Goal: Task Accomplishment & Management: Use online tool/utility

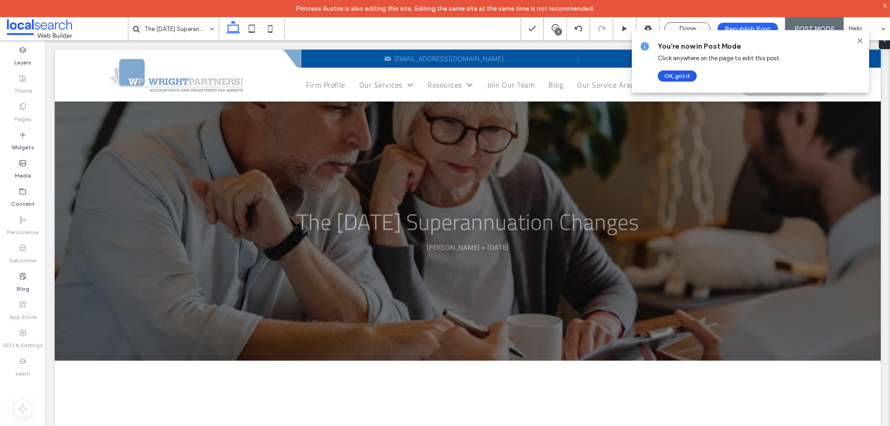
click at [686, 77] on button "OK, got it" at bounding box center [677, 75] width 39 height 11
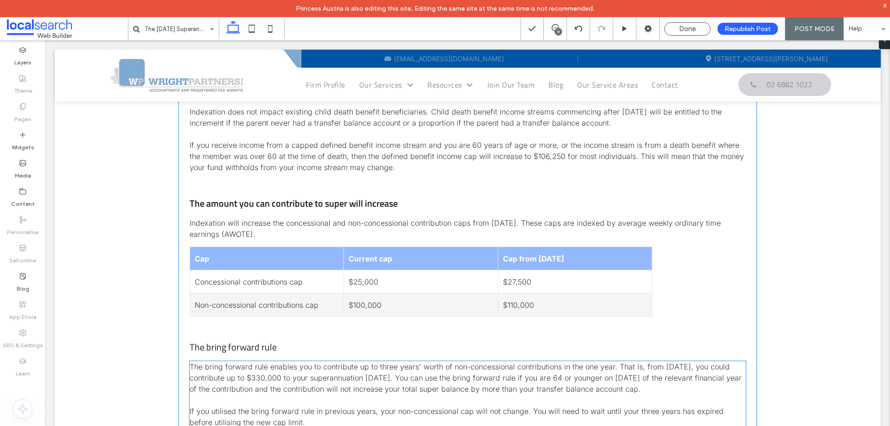
scroll to position [1020, 0]
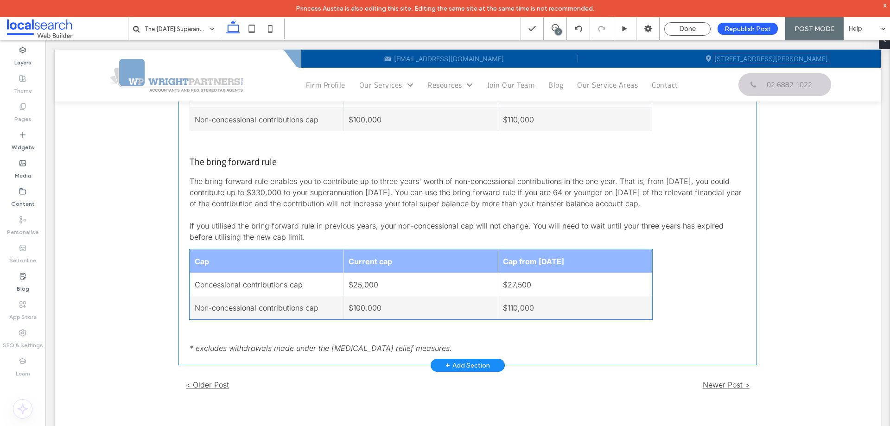
click at [293, 295] on td "Concessional contributions cap" at bounding box center [267, 284] width 154 height 23
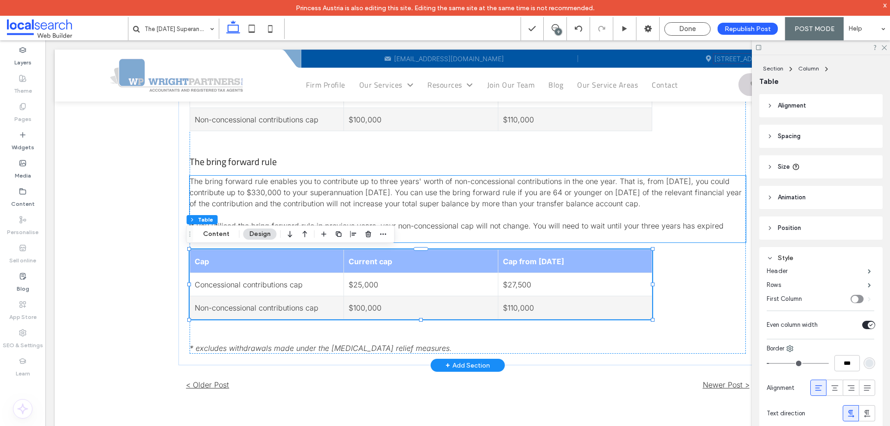
click at [334, 193] on span "The bring forward rule enables you to contribute up to three years' worth of no…" at bounding box center [466, 193] width 552 height 32
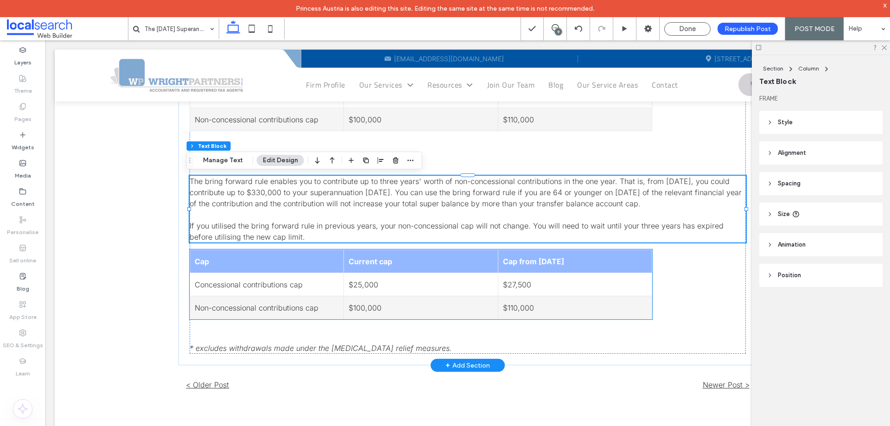
click at [360, 280] on td "$25,000" at bounding box center [421, 284] width 154 height 23
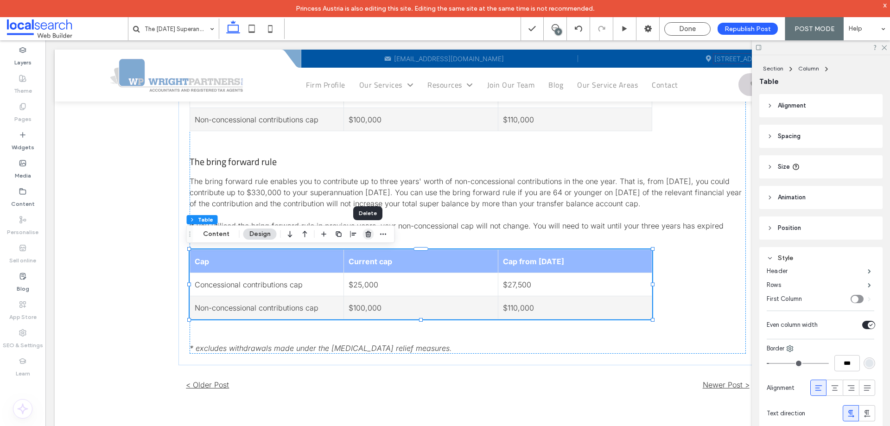
click at [368, 235] on use "button" at bounding box center [368, 234] width 6 height 6
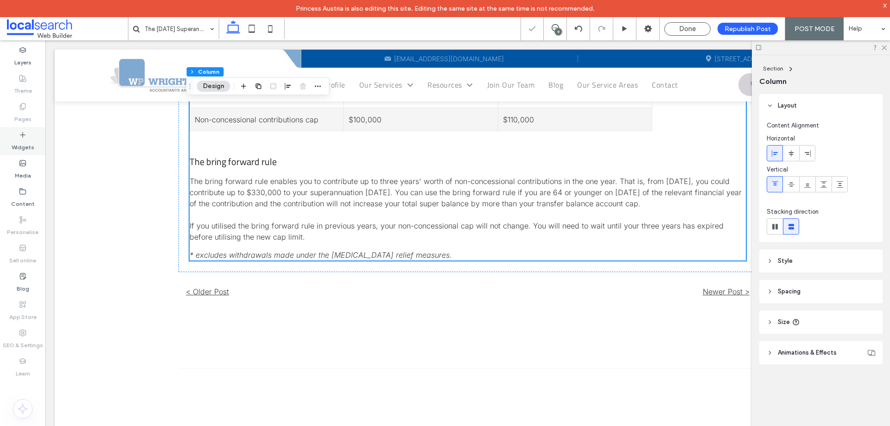
click at [19, 146] on label "Widgets" at bounding box center [23, 145] width 23 height 13
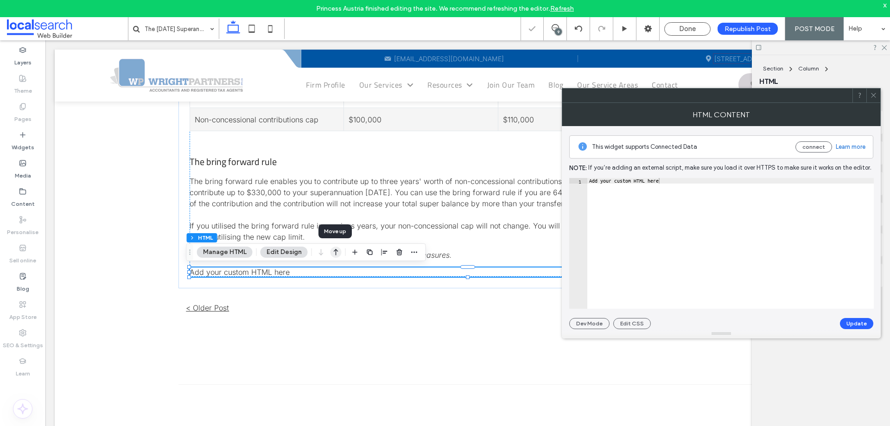
click at [338, 250] on icon "button" at bounding box center [336, 252] width 11 height 17
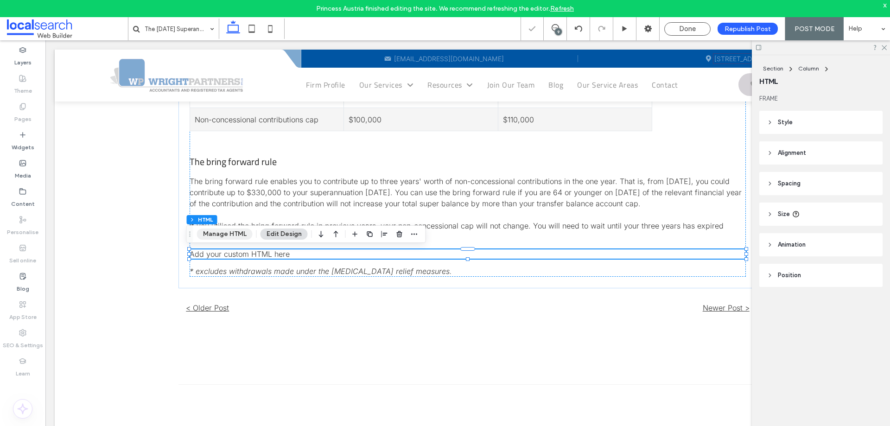
click at [234, 236] on button "Manage HTML" at bounding box center [225, 234] width 56 height 11
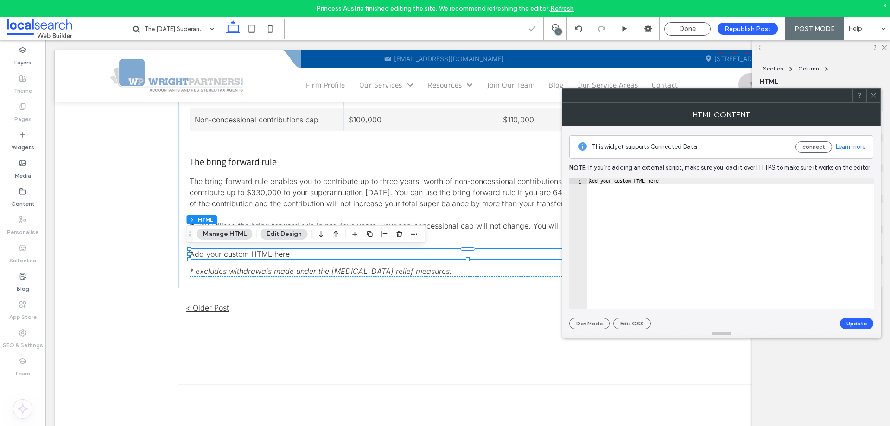
click at [623, 226] on div "Add your custom HTML here" at bounding box center [730, 249] width 286 height 142
paste textarea "Cursor at row 1"
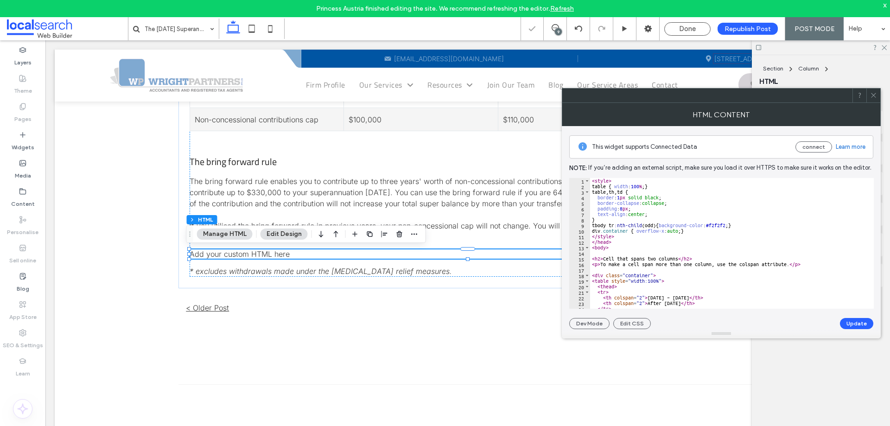
scroll to position [0, 0]
click at [851, 324] on button "Update" at bounding box center [856, 323] width 33 height 11
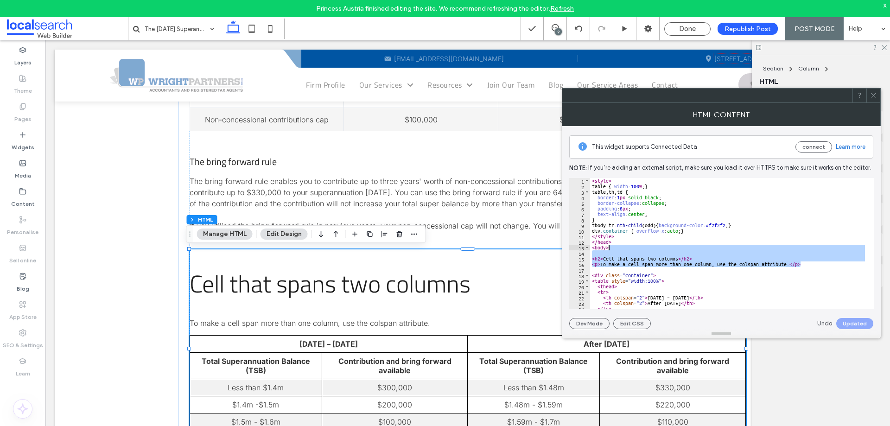
drag, startPoint x: 811, startPoint y: 265, endPoint x: 811, endPoint y: 248, distance: 17.6
click at [811, 248] on div "< style > table { width : 100 % ; } table , th , td { border : 1 px solid black…" at bounding box center [728, 249] width 277 height 142
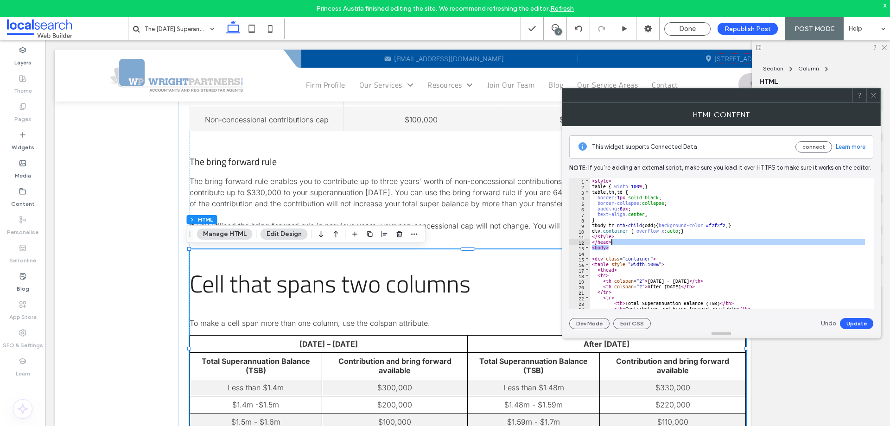
drag, startPoint x: 615, startPoint y: 249, endPoint x: 621, endPoint y: 241, distance: 10.7
click at [621, 241] on div "< style > table { width : 100 % ; } table , th , td { border : 1 px solid black…" at bounding box center [728, 249] width 277 height 142
click at [621, 241] on div "< style > table { width : 100 % ; } table , th , td { border : 1 px solid black…" at bounding box center [728, 243] width 277 height 131
drag, startPoint x: 617, startPoint y: 249, endPoint x: 627, endPoint y: 236, distance: 16.2
click at [627, 236] on div "< style > table { width : 100 % ; } table , th , td { border : 1 px solid black…" at bounding box center [728, 249] width 277 height 142
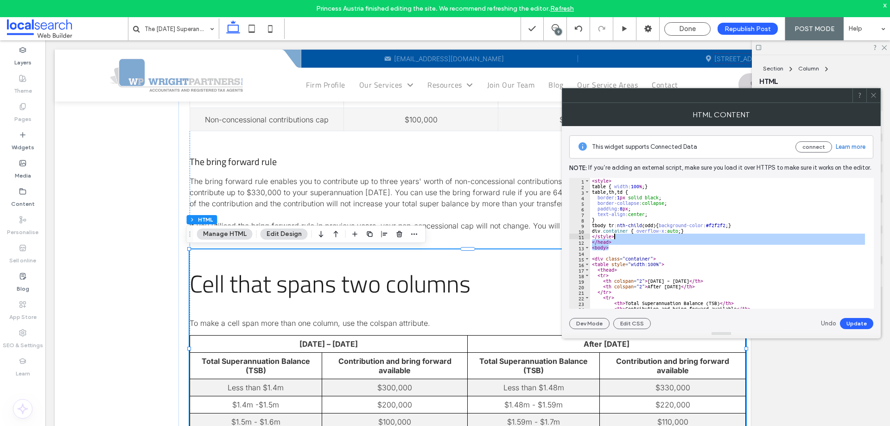
type textarea "********"
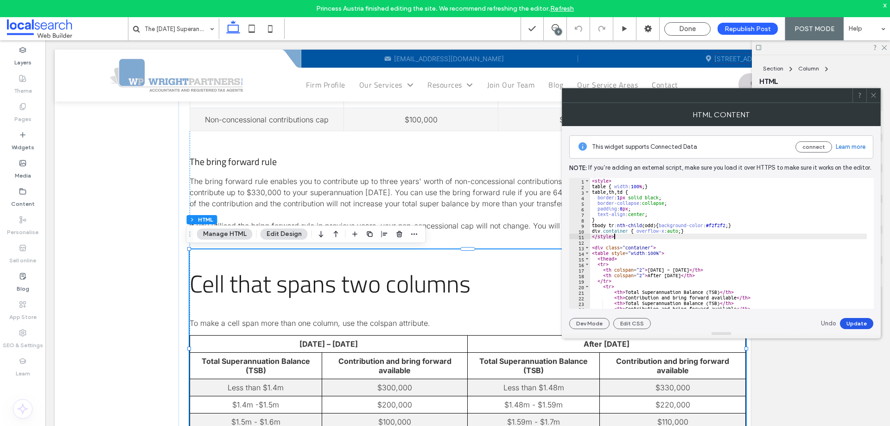
click at [857, 322] on button "Update" at bounding box center [856, 323] width 33 height 11
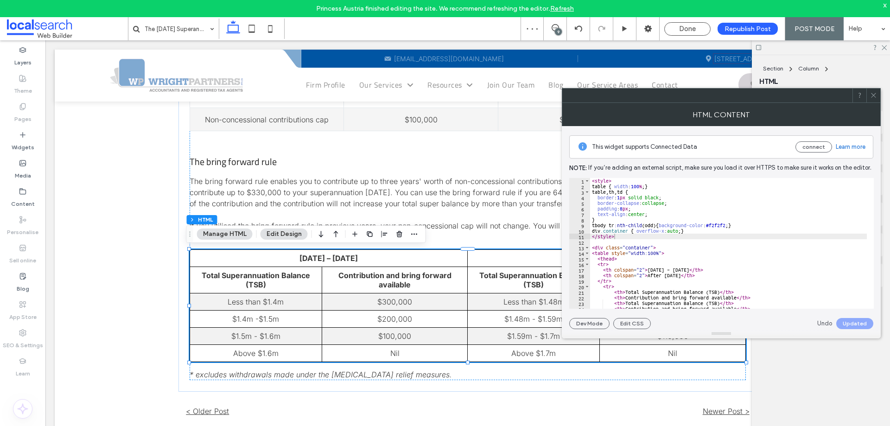
click at [873, 98] on icon at bounding box center [873, 95] width 7 height 7
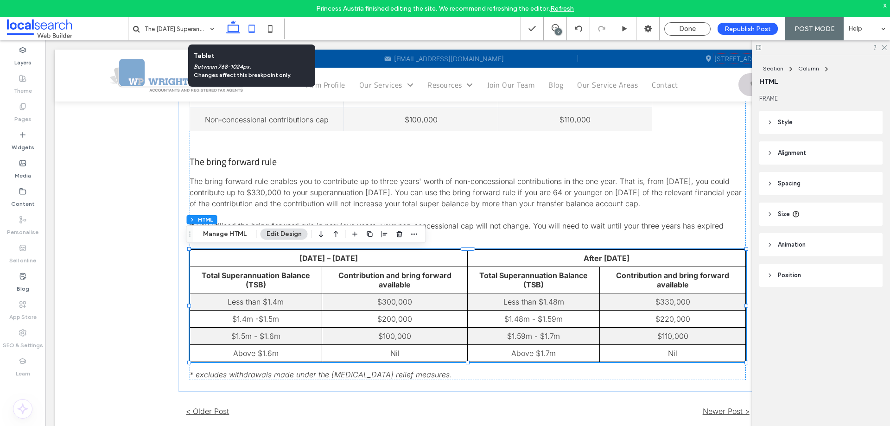
click at [253, 32] on use at bounding box center [252, 29] width 6 height 8
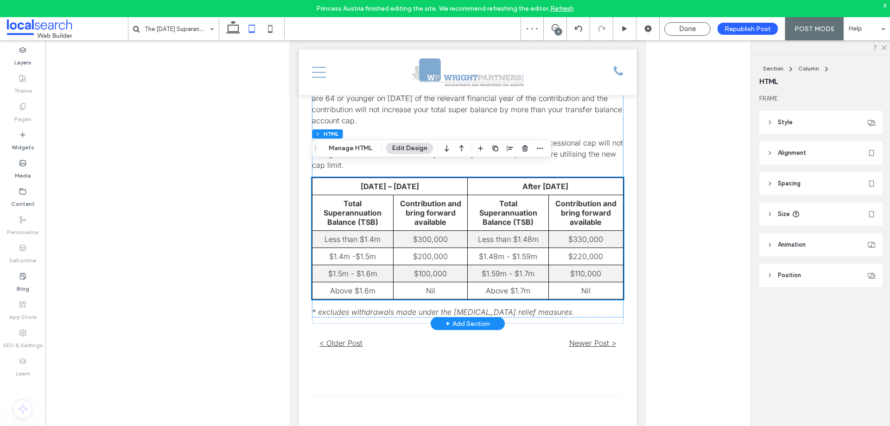
scroll to position [1201, 0]
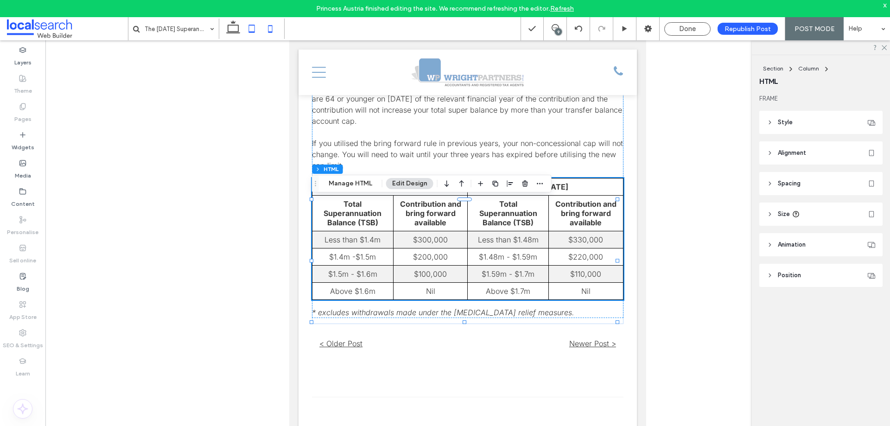
click at [264, 31] on icon at bounding box center [270, 28] width 19 height 19
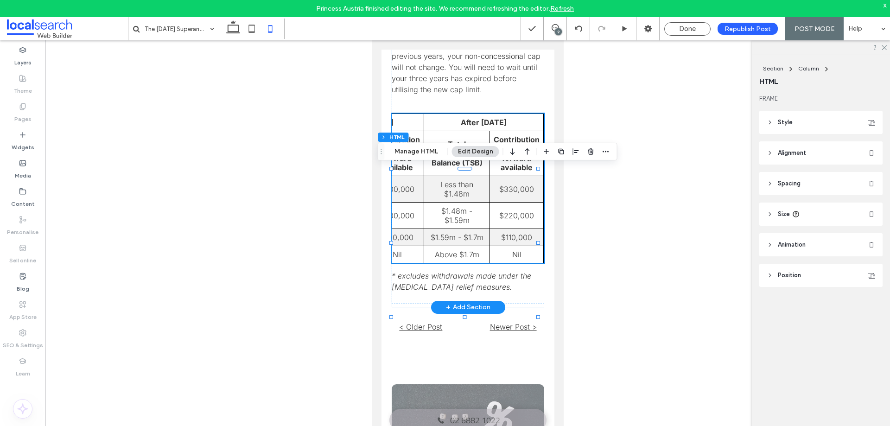
scroll to position [0, 0]
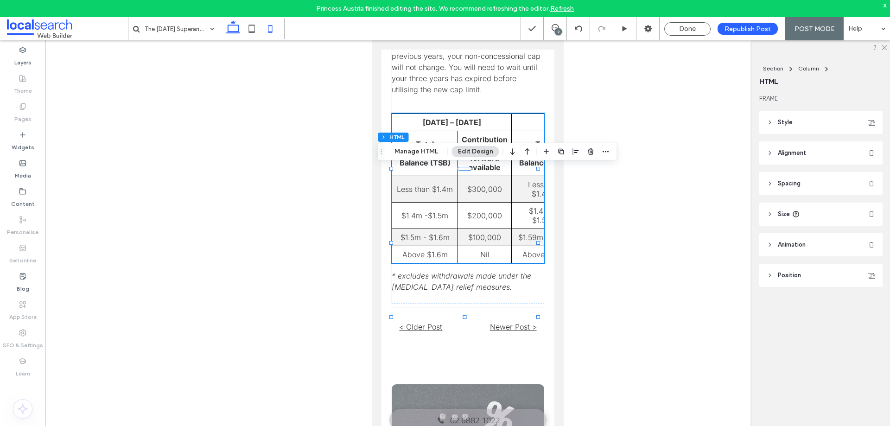
click at [229, 30] on icon at bounding box center [233, 28] width 19 height 19
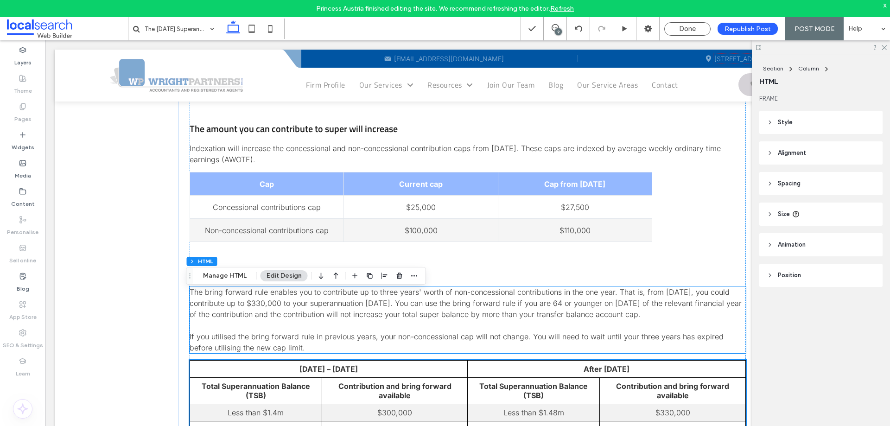
scroll to position [903, 0]
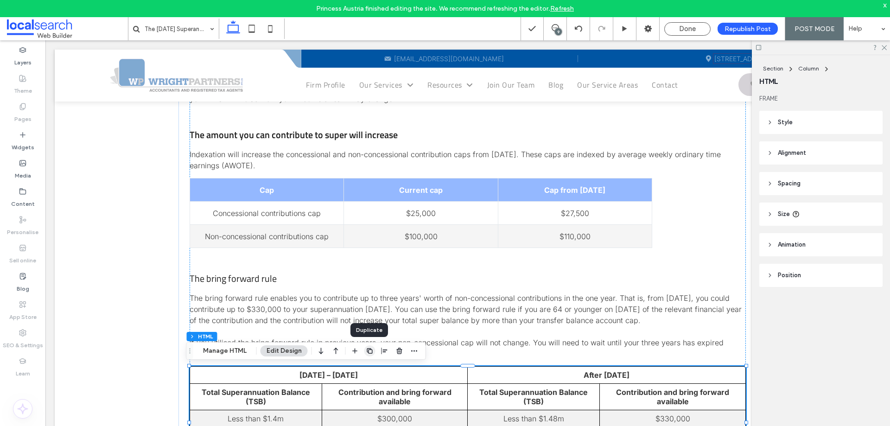
click at [368, 351] on icon "button" at bounding box center [369, 350] width 7 height 7
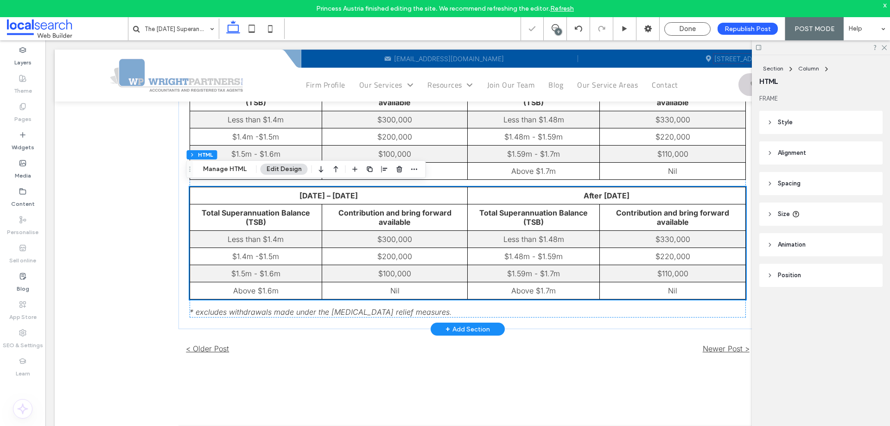
scroll to position [1208, 0]
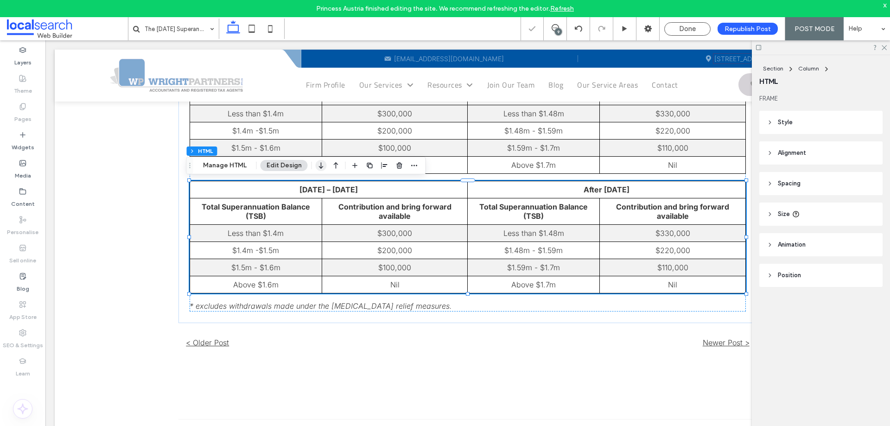
click at [320, 168] on use "button" at bounding box center [321, 165] width 4 height 6
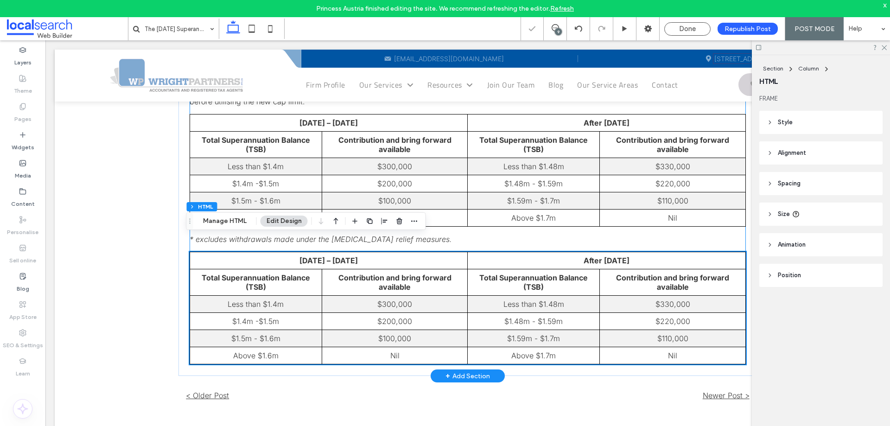
scroll to position [1069, 0]
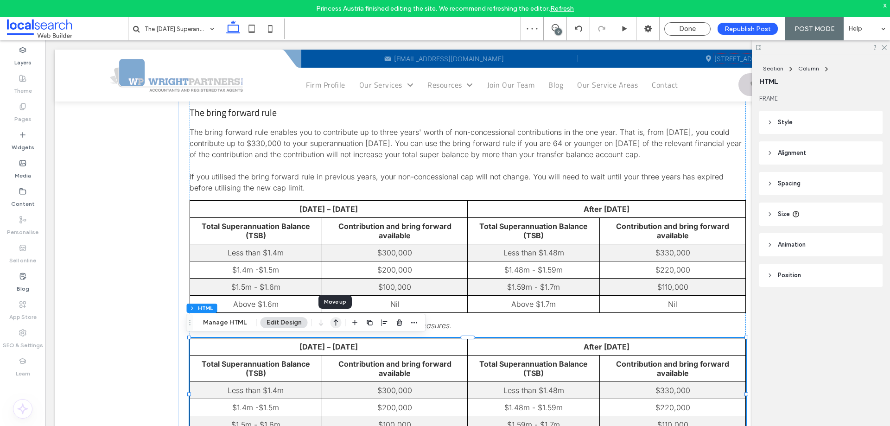
click at [335, 324] on use "button" at bounding box center [336, 322] width 5 height 6
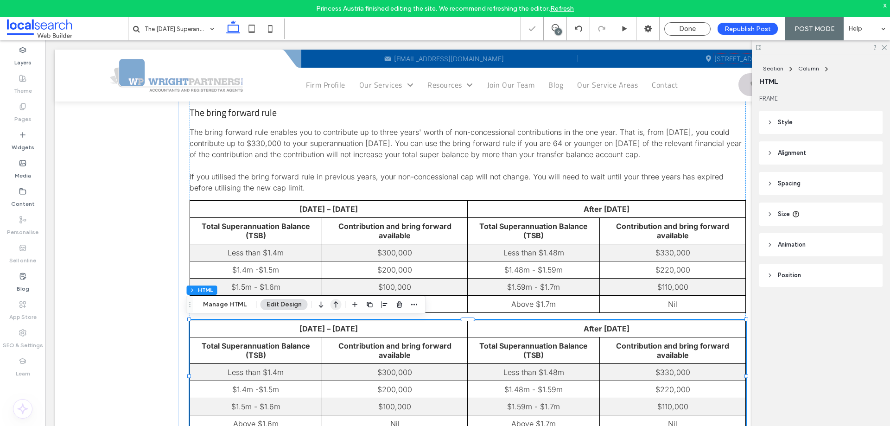
click at [333, 305] on icon "button" at bounding box center [336, 304] width 11 height 17
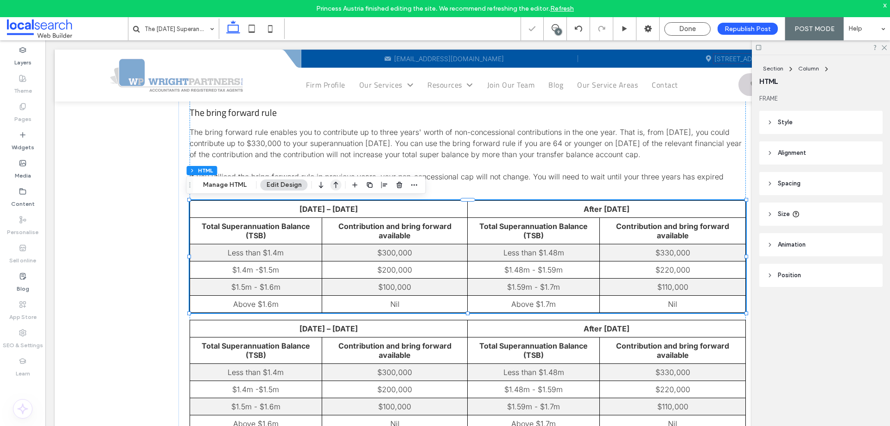
click at [336, 183] on use "button" at bounding box center [336, 185] width 5 height 6
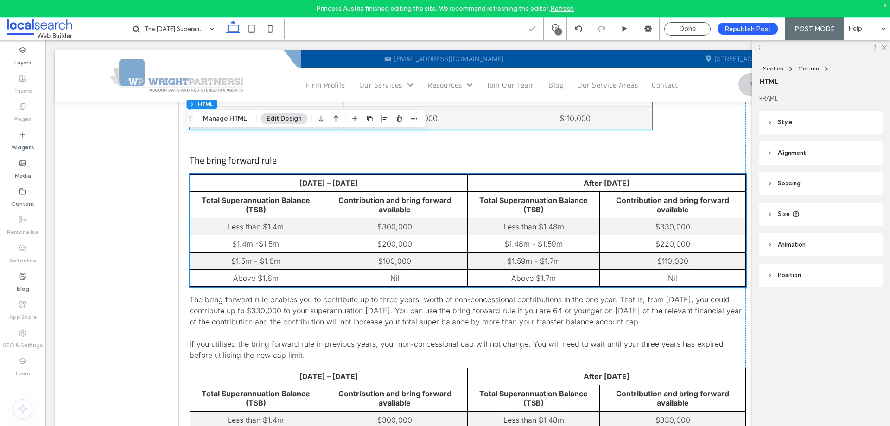
scroll to position [884, 0]
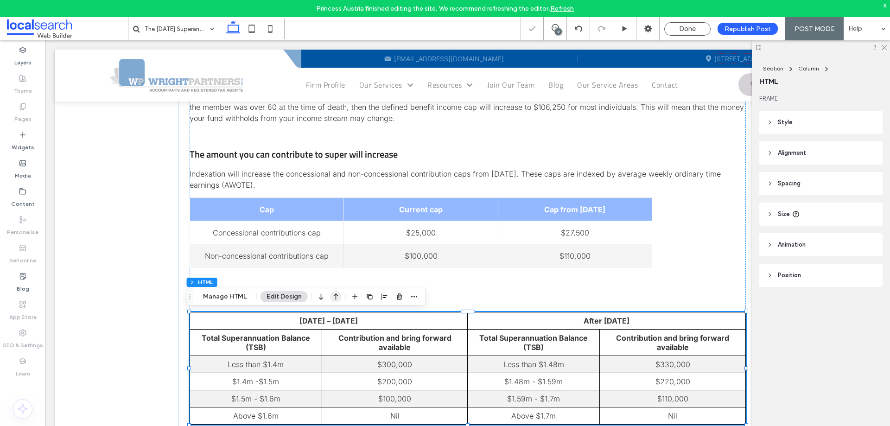
click at [337, 299] on icon "button" at bounding box center [336, 296] width 11 height 17
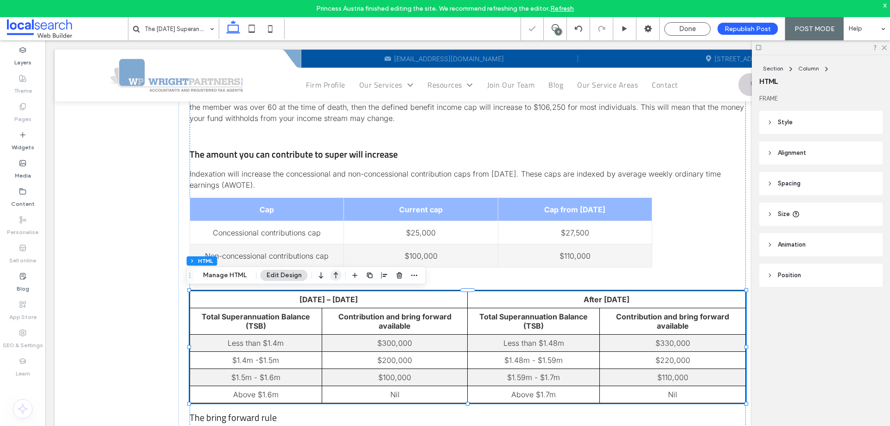
click at [331, 277] on icon "button" at bounding box center [336, 275] width 11 height 17
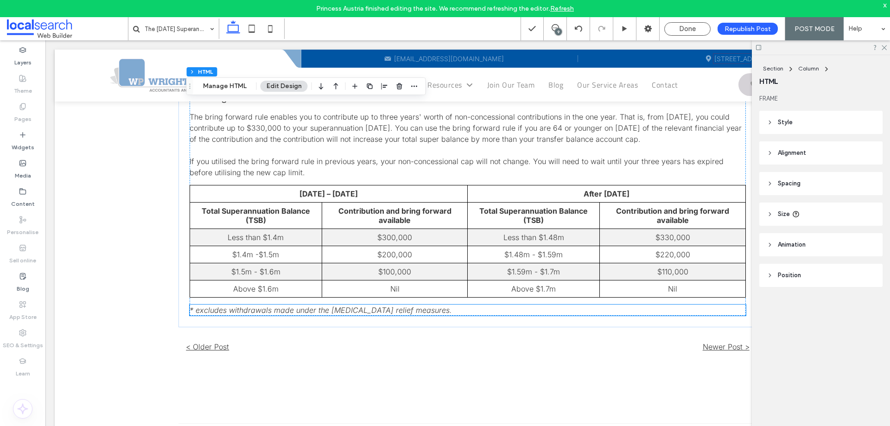
scroll to position [1208, 0]
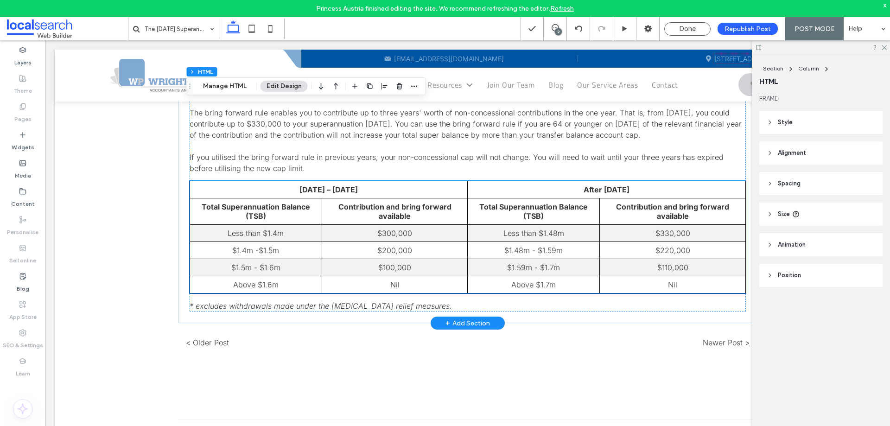
click at [331, 234] on td "$300,000" at bounding box center [395, 233] width 146 height 17
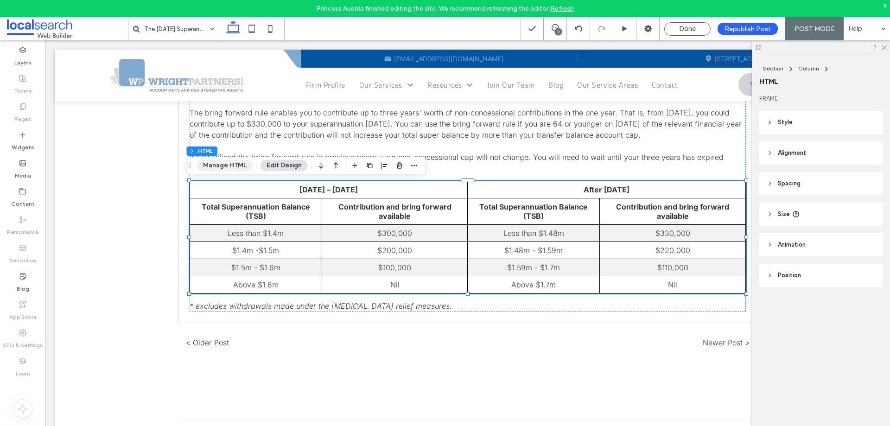
click at [243, 167] on button "Manage HTML" at bounding box center [225, 165] width 56 height 11
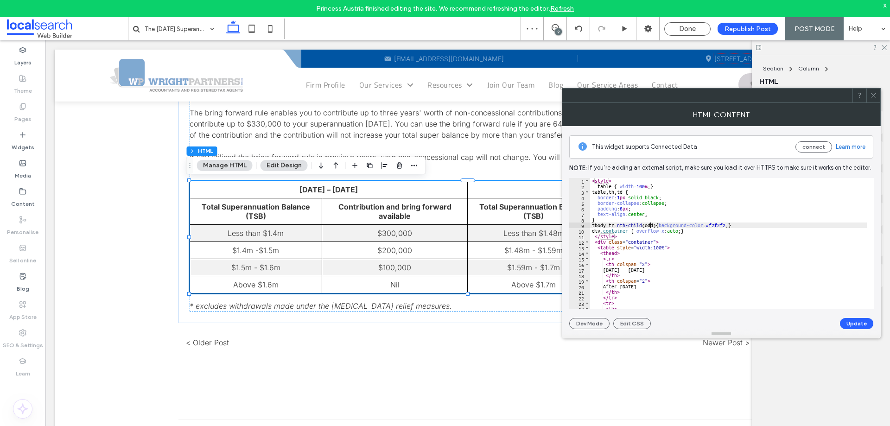
click at [649, 226] on div "< style > table { width : 100 % ; } table , th , td { border : 1 px solid black…" at bounding box center [728, 249] width 277 height 142
click at [602, 225] on div "< style > table { width : 100 % ; } table , th , td { border : 1 px solid black…" at bounding box center [728, 249] width 277 height 142
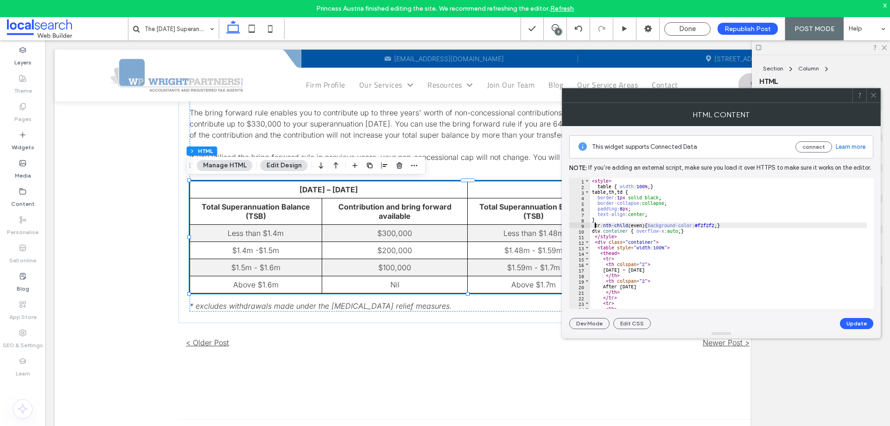
click at [595, 225] on div "< style > table { width : 100 % ; } table , th , td { border : 1 px solid black…" at bounding box center [728, 249] width 277 height 142
click at [864, 321] on button "Update" at bounding box center [856, 323] width 33 height 11
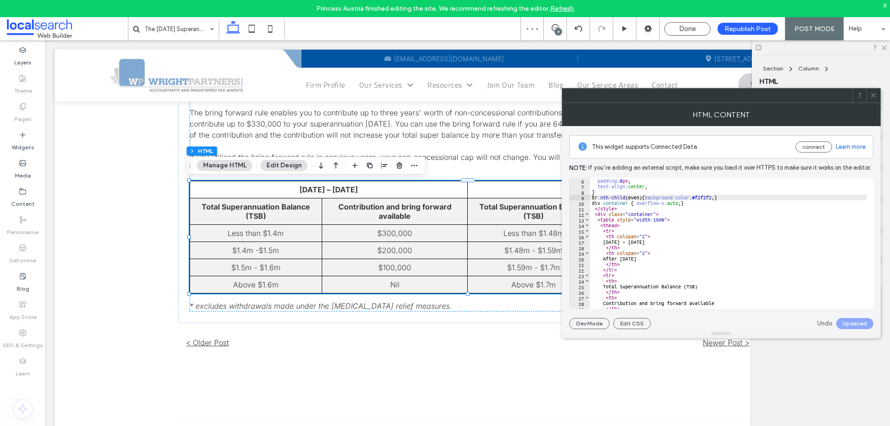
scroll to position [28, 0]
click at [669, 204] on div "padding : 8 px ; text-align : center ; } tr :nth-child ( even ) { background-co…" at bounding box center [728, 249] width 277 height 142
click at [655, 232] on div "padding : 8 px ; text-align : center ; } tr :nth-child ( even ) { background-co…" at bounding box center [728, 249] width 277 height 142
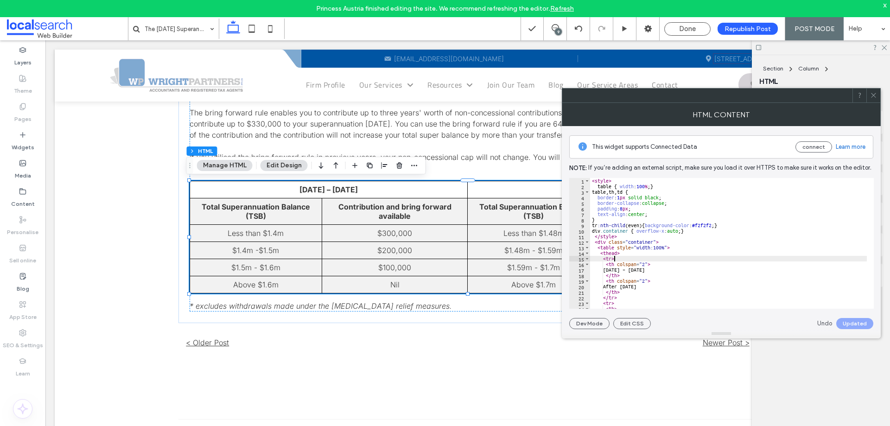
click at [635, 225] on div "< style > table { width : 100 % ; } table , th , td { border : 1 px solid black…" at bounding box center [728, 249] width 277 height 142
click at [866, 320] on button "Update" at bounding box center [856, 323] width 33 height 11
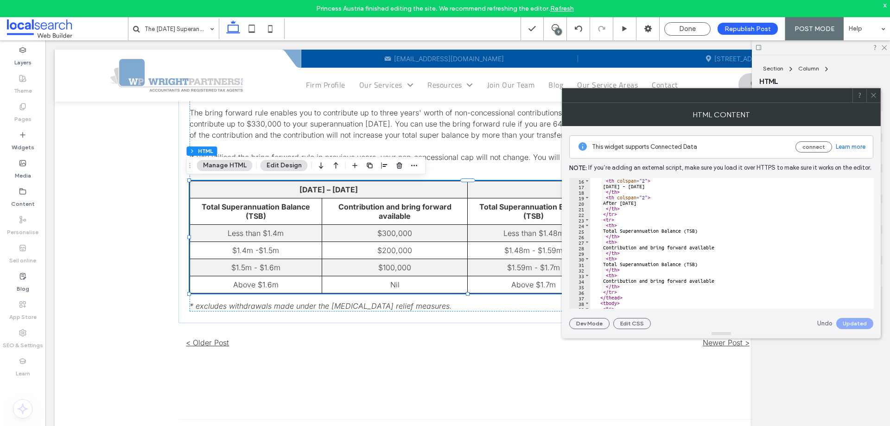
scroll to position [0, 0]
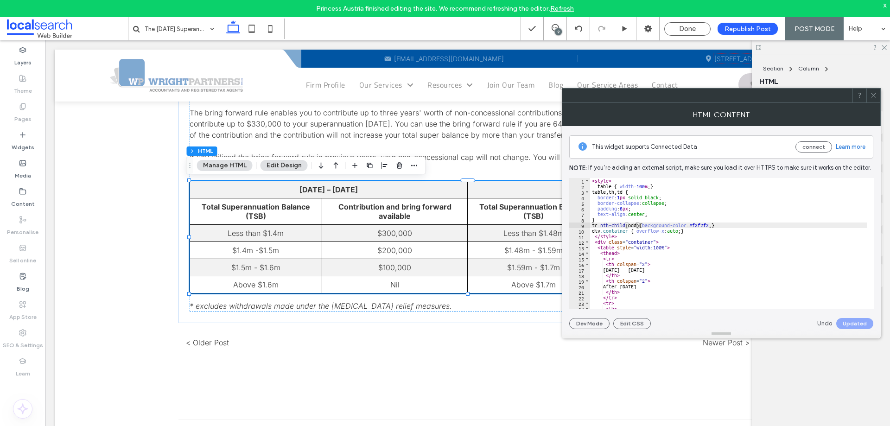
click at [633, 226] on div "< style > table { width : 100 % ; } table , th , td { border : 1 px solid black…" at bounding box center [728, 249] width 277 height 142
click at [857, 323] on button "Update" at bounding box center [856, 323] width 33 height 11
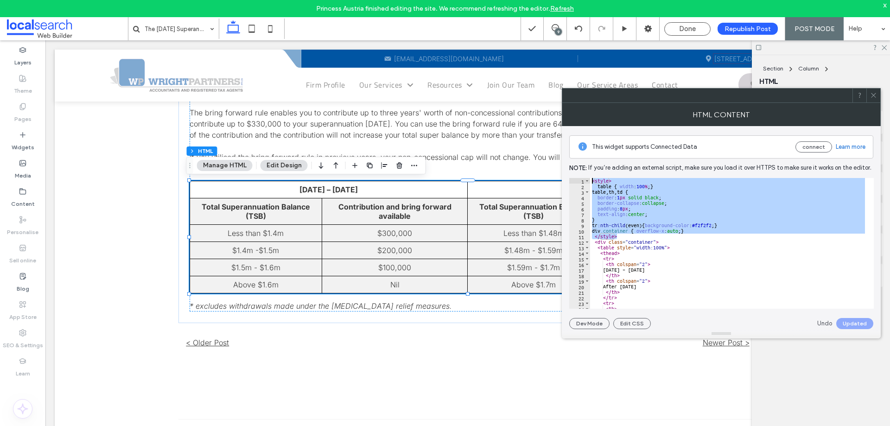
drag, startPoint x: 620, startPoint y: 237, endPoint x: 589, endPoint y: 174, distance: 70.5
click at [589, 174] on div "This widget supports Connected Data connect Learn more Note: If you’re adding a…" at bounding box center [721, 227] width 304 height 203
paste textarea "Cursor at row 1"
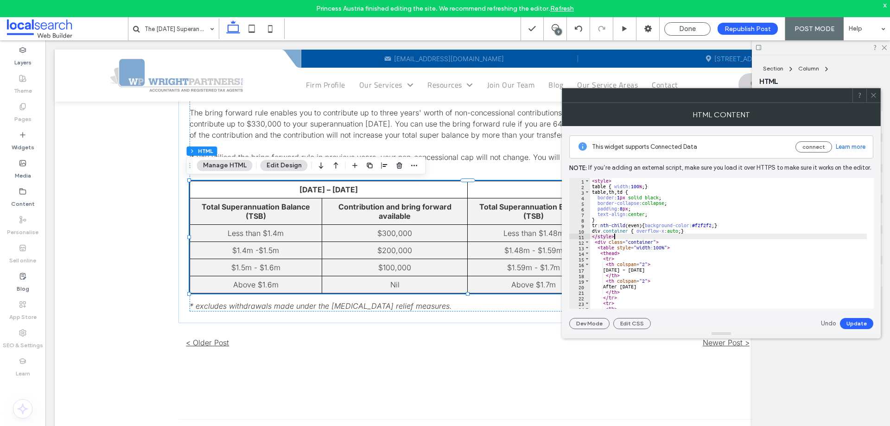
scroll to position [0, 1]
click at [856, 323] on button "Update" at bounding box center [856, 323] width 33 height 11
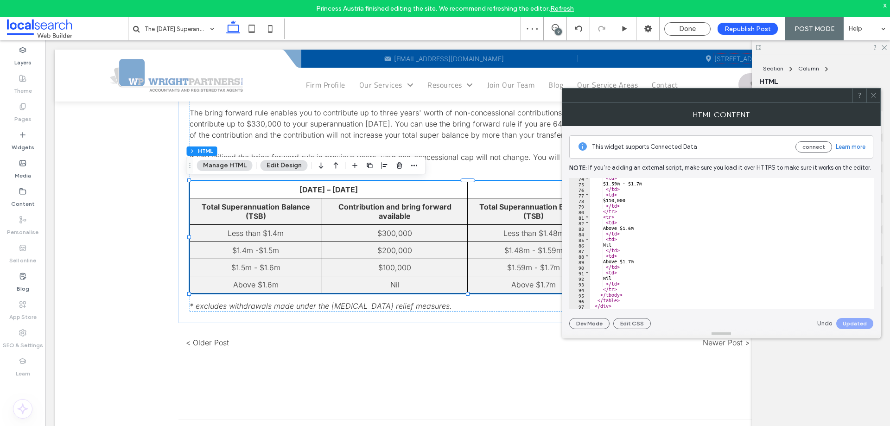
scroll to position [409, 0]
click at [652, 256] on div "< td > $1.59m - $1.7m </ td > < td > $110,000 </ td > </ tr > < tr > < td > Abo…" at bounding box center [728, 246] width 277 height 142
type textarea "******** *******"
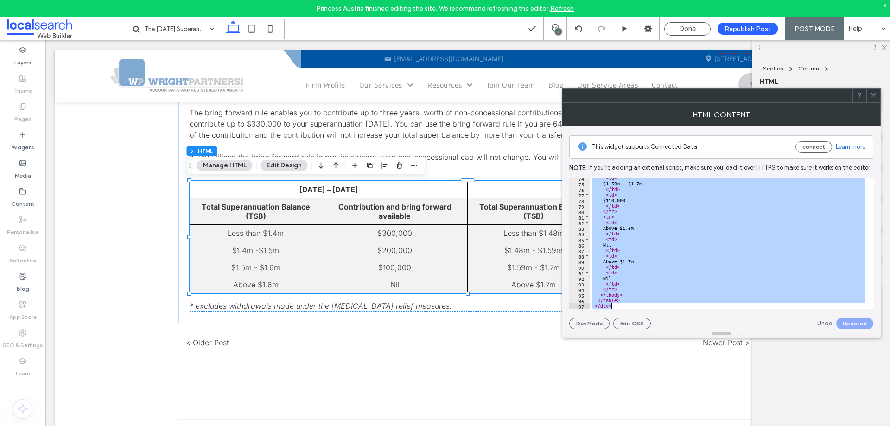
scroll to position [0, 0]
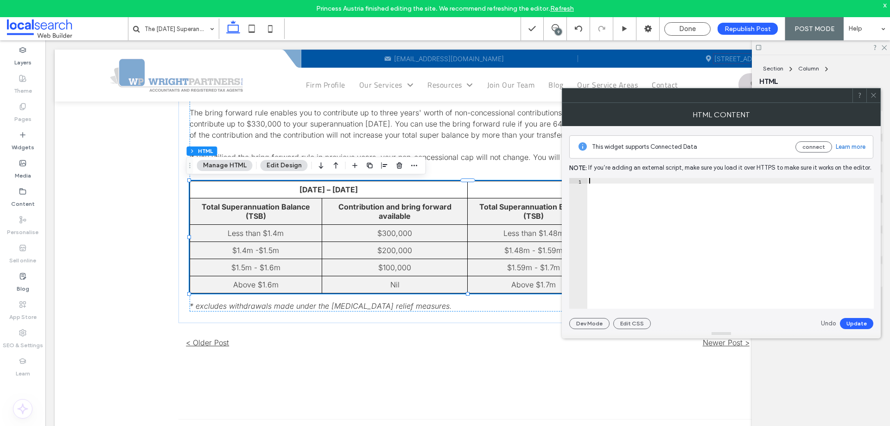
paste textarea "******"
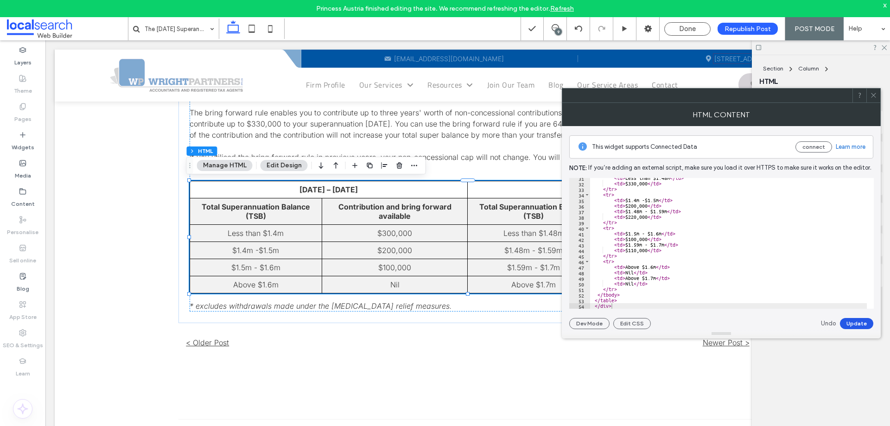
click at [856, 326] on button "Update" at bounding box center [856, 323] width 33 height 11
click at [738, 273] on div "< td > Less than $1.48m </ td > < td > $330,000 </ td > </ tr > < tr > < td > $…" at bounding box center [728, 246] width 277 height 142
type textarea "******** *******"
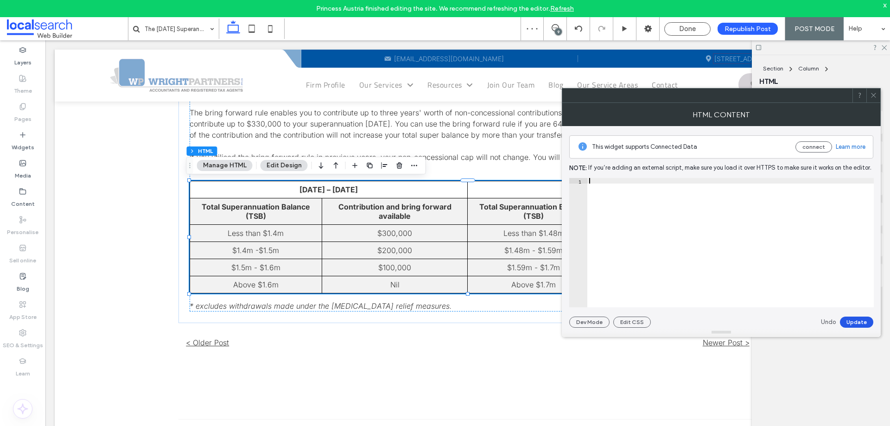
click at [859, 323] on button "Update" at bounding box center [856, 322] width 33 height 11
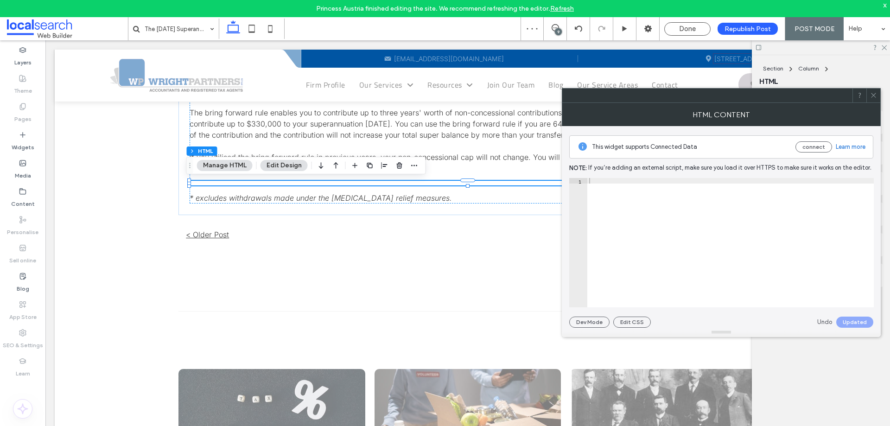
click at [652, 200] on div at bounding box center [730, 248] width 286 height 140
paste textarea "******"
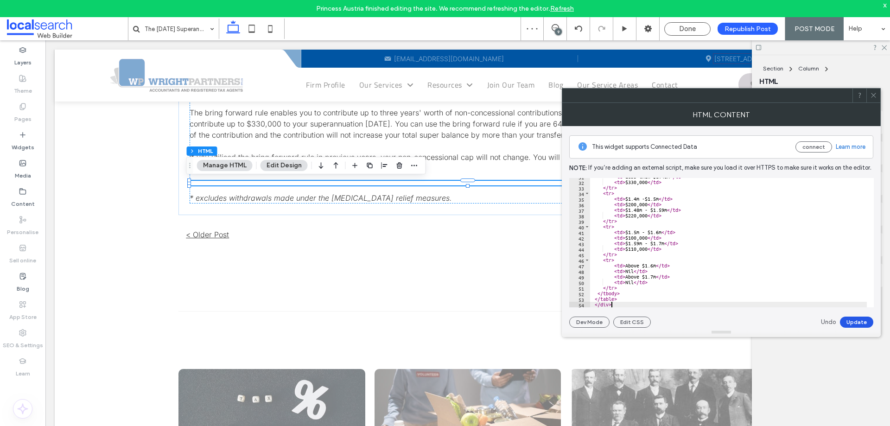
click at [849, 323] on button "Update" at bounding box center [856, 322] width 33 height 11
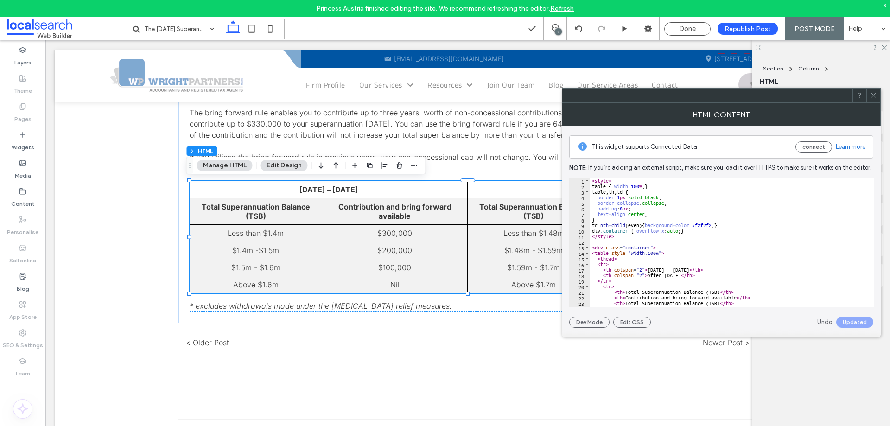
scroll to position [0, 0]
click at [632, 225] on div "< style > table { width : 100 % ; } table , th , td { border : 1 px solid black…" at bounding box center [728, 248] width 277 height 140
type textarea "**********"
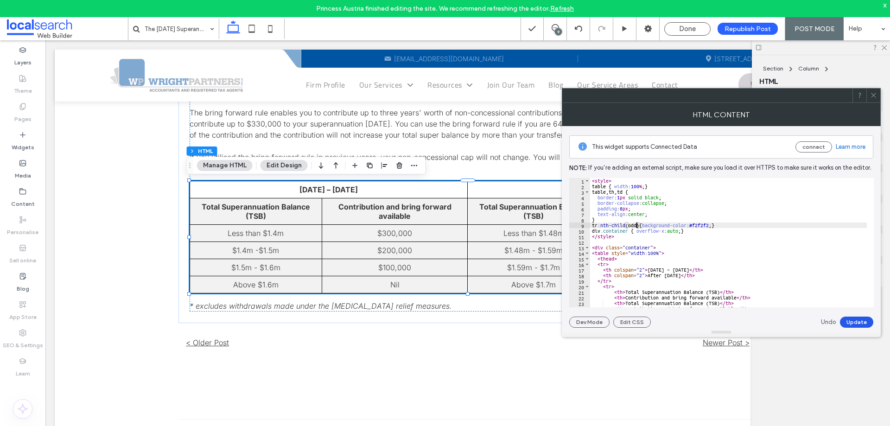
click at [862, 318] on button "Update" at bounding box center [856, 322] width 33 height 11
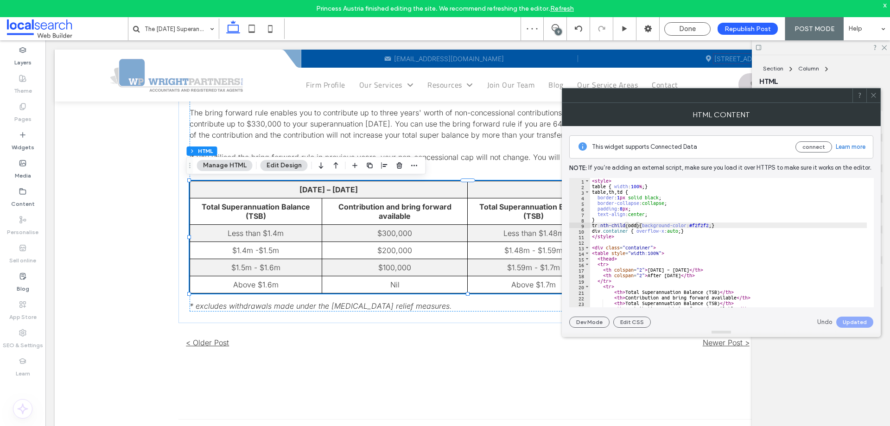
click at [872, 95] on icon at bounding box center [873, 95] width 7 height 7
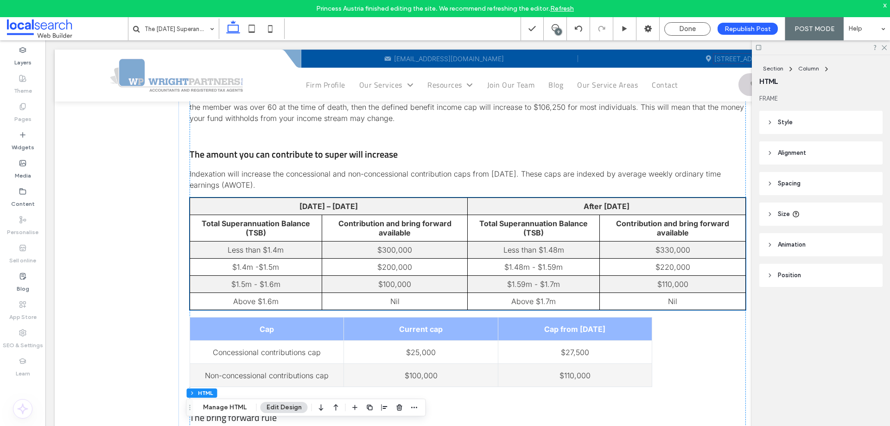
scroll to position [1162, 0]
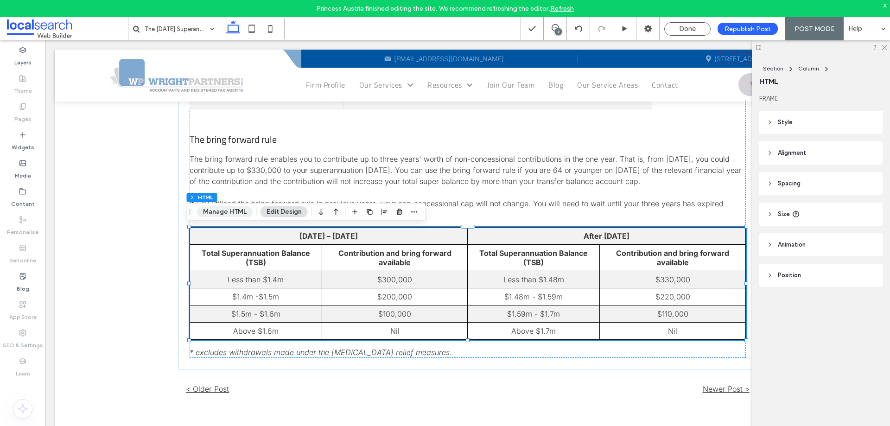
click at [238, 216] on button "Manage HTML" at bounding box center [225, 211] width 56 height 11
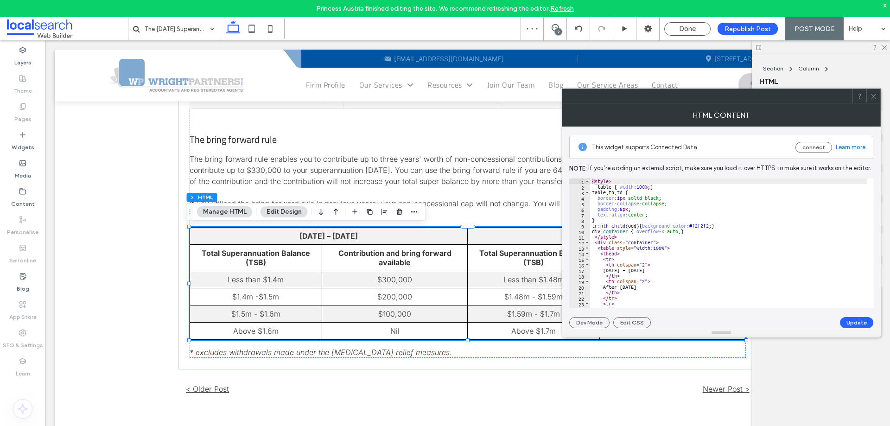
click at [631, 226] on div "< style > table { width : 100 % ; } table , th , td { border : 1 px solid black…" at bounding box center [728, 248] width 277 height 140
type textarea "**********"
click at [860, 322] on button "Update" at bounding box center [856, 322] width 33 height 11
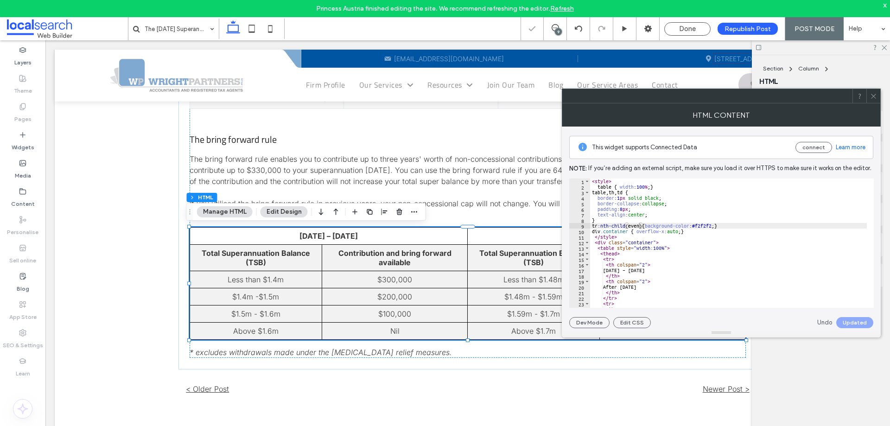
click at [873, 96] on use at bounding box center [873, 96] width 5 height 5
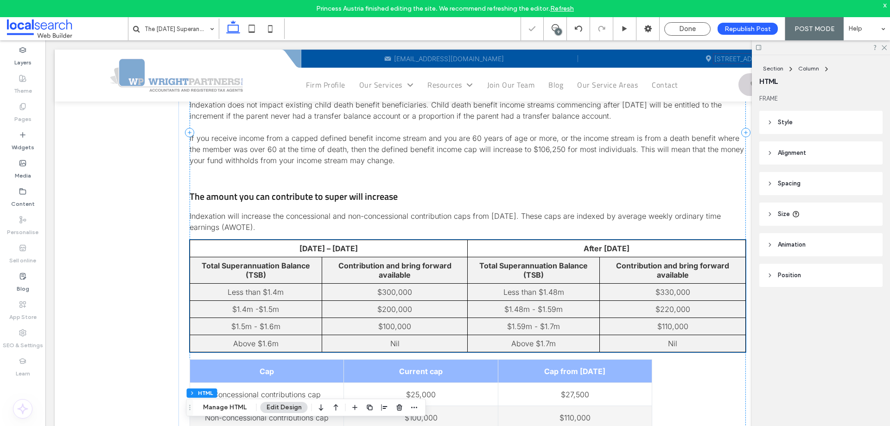
scroll to position [837, 0]
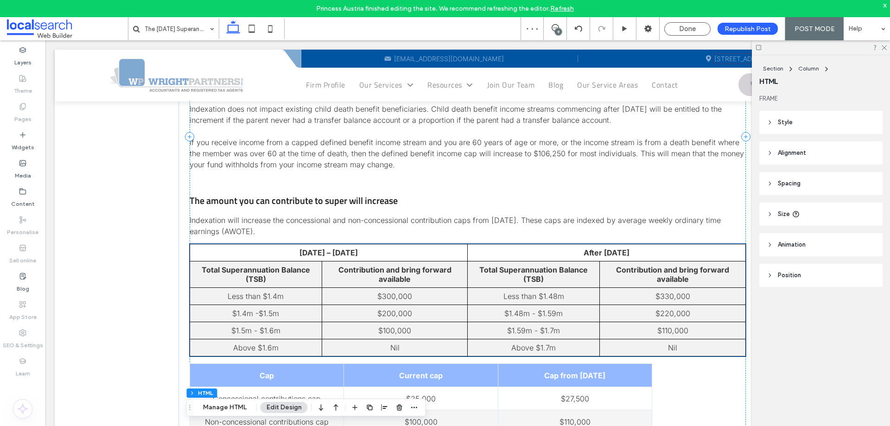
click at [390, 294] on td "$300,000" at bounding box center [395, 296] width 146 height 17
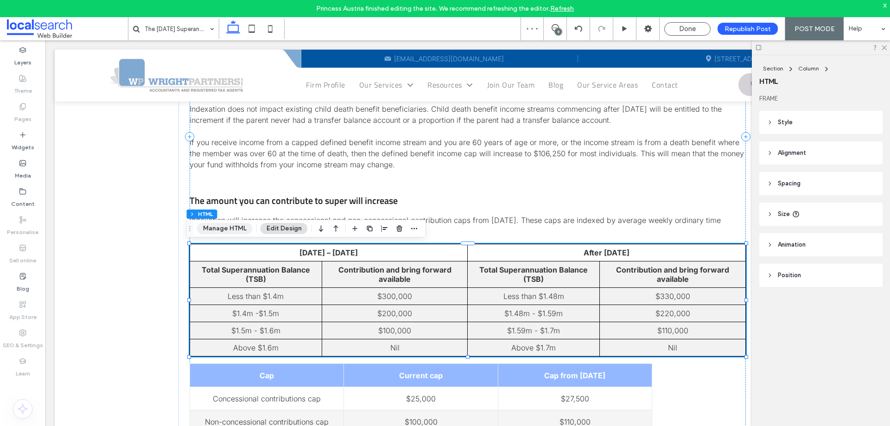
click at [240, 232] on button "Manage HTML" at bounding box center [225, 228] width 56 height 11
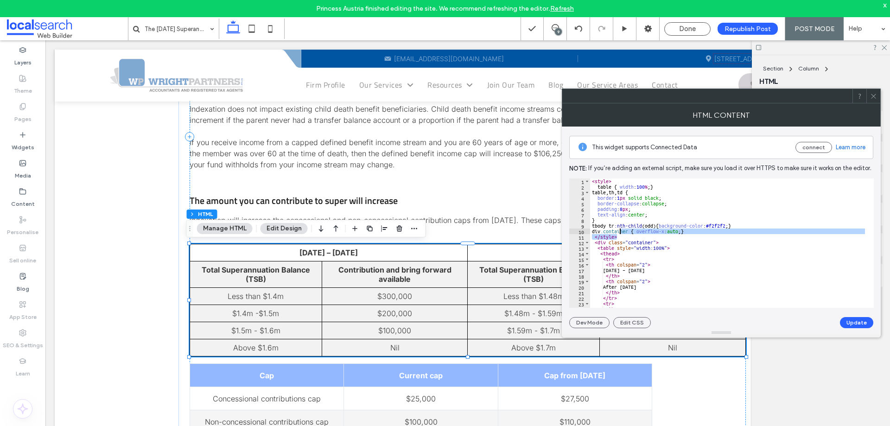
drag, startPoint x: 621, startPoint y: 236, endPoint x: 627, endPoint y: 231, distance: 7.9
click at [620, 231] on div "< style > table { width : 100 % ; } table , th , td { border : 1 px solid black…" at bounding box center [728, 248] width 277 height 140
click at [650, 225] on div "< style > table { width : 100 % ; } table , th , td { border : 1 px solid black…" at bounding box center [728, 248] width 277 height 140
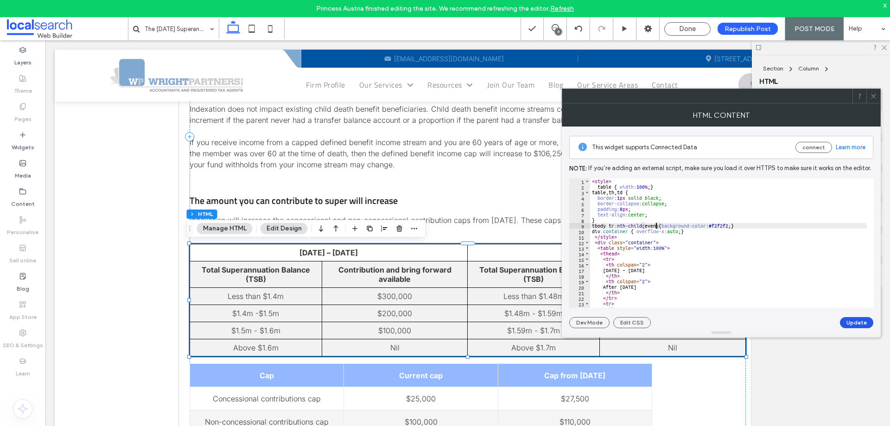
type textarea "**********"
click at [850, 323] on button "Update" at bounding box center [856, 322] width 33 height 11
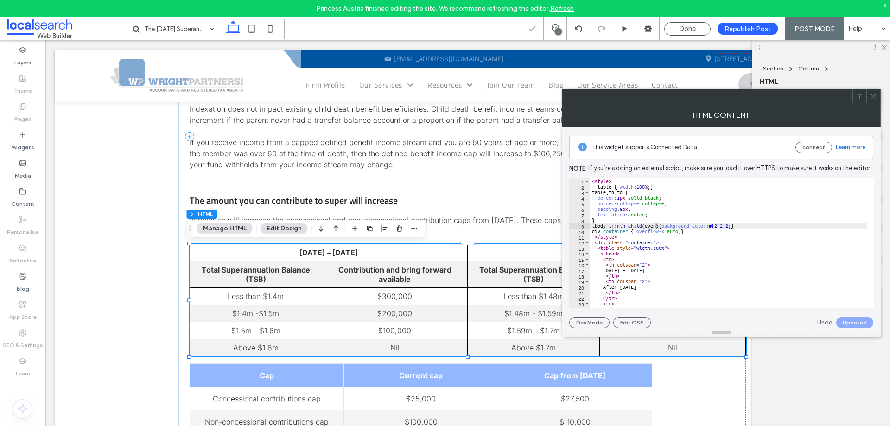
click at [878, 97] on div at bounding box center [873, 96] width 14 height 14
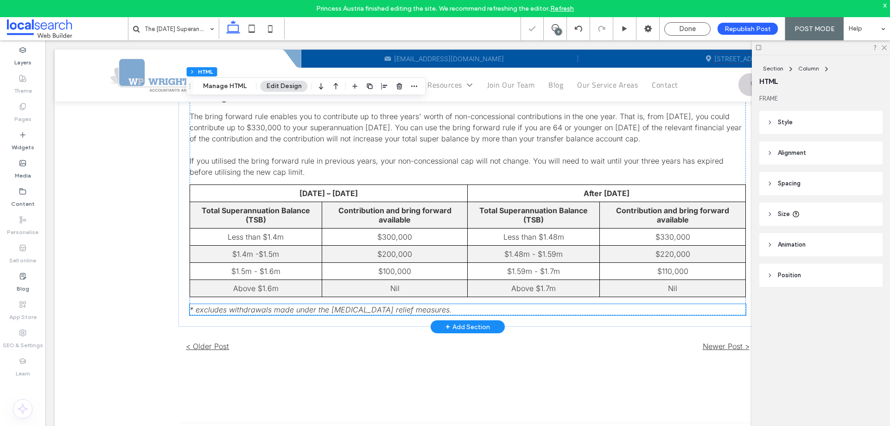
scroll to position [1208, 0]
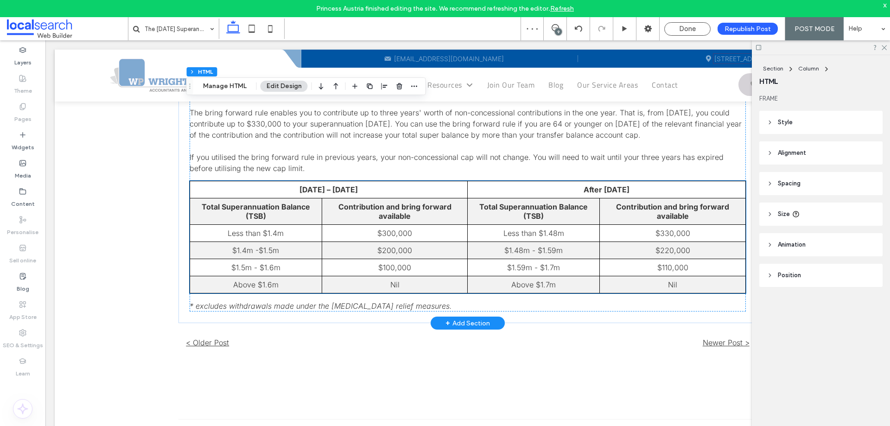
click at [382, 253] on td "$200,000" at bounding box center [395, 250] width 146 height 17
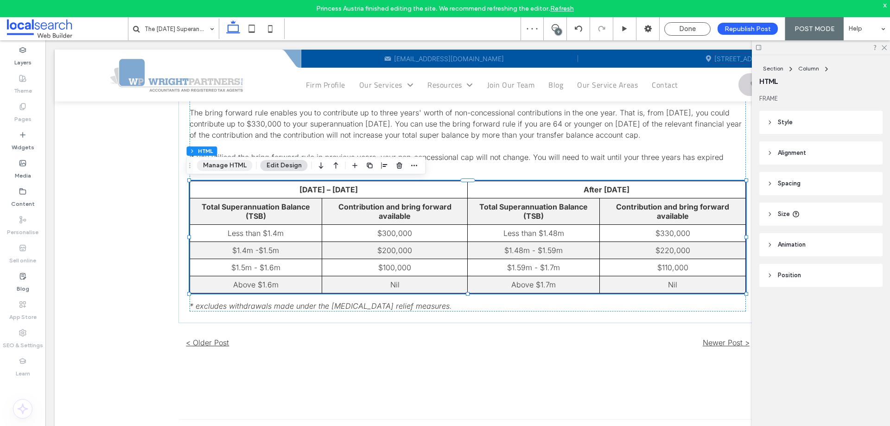
click at [237, 165] on button "Manage HTML" at bounding box center [225, 165] width 56 height 11
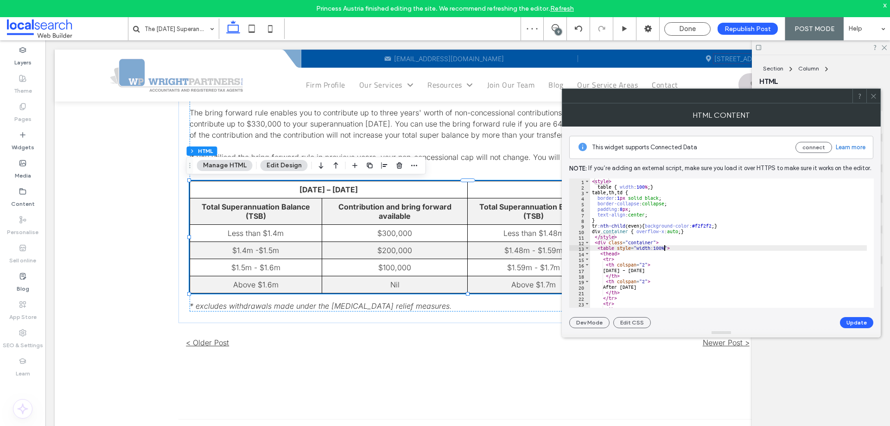
click at [664, 249] on div "< style > table { width : 100 % ; } table , th , td { border : 1 px solid black…" at bounding box center [728, 248] width 277 height 140
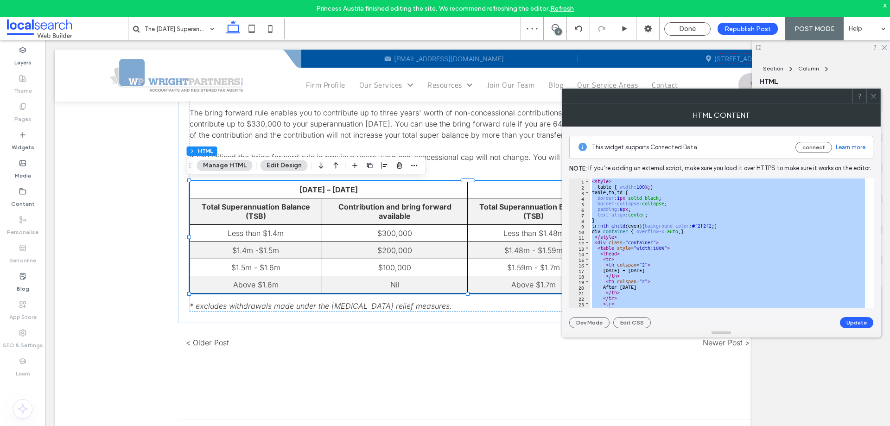
click at [658, 242] on div "< style > table { width : 100 % ; } table , th , td { border : 1 px solid black…" at bounding box center [728, 242] width 277 height 129
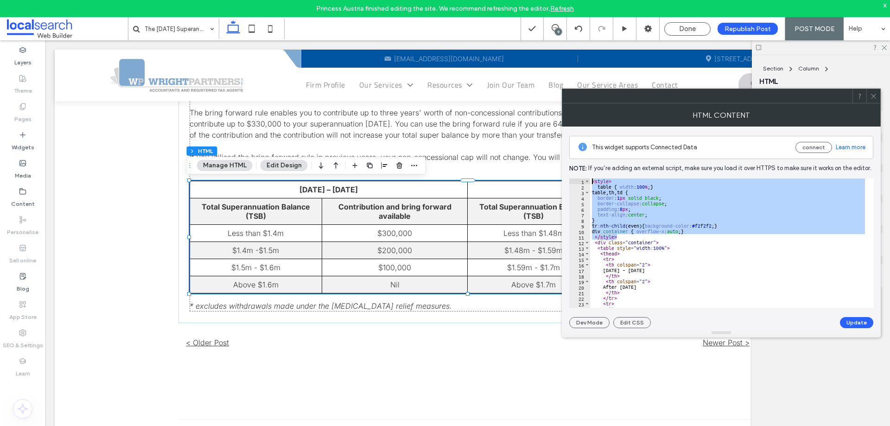
drag, startPoint x: 628, startPoint y: 235, endPoint x: 585, endPoint y: 167, distance: 80.1
click at [585, 167] on div "**********" at bounding box center [721, 228] width 304 height 202
type textarea "**********"
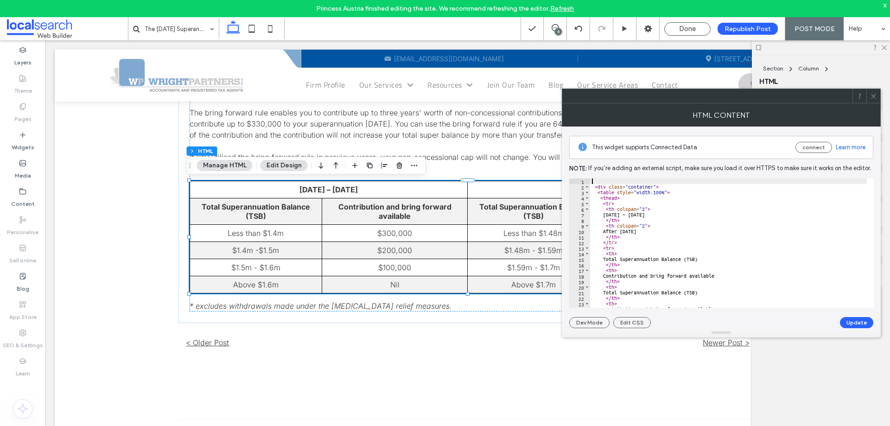
click at [594, 189] on div "< div class = "container" > < table style = "width:100%" > < thead > < tr > < t…" at bounding box center [728, 248] width 277 height 140
type textarea "**********"
click at [853, 322] on button "Update" at bounding box center [856, 322] width 33 height 11
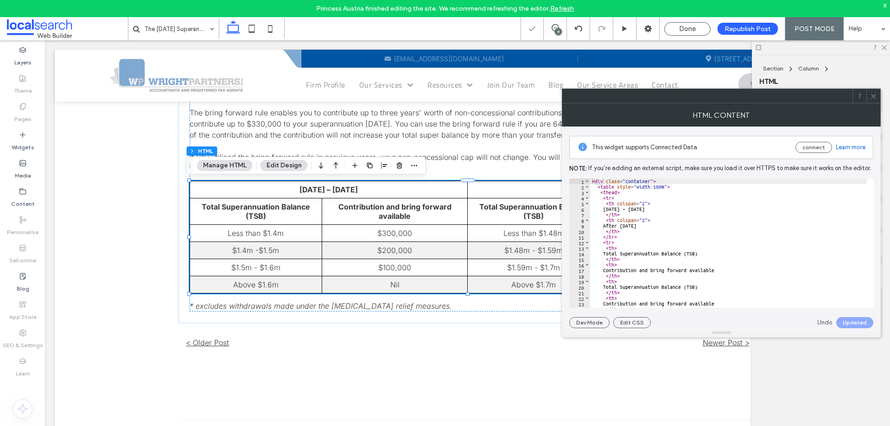
click at [871, 91] on span at bounding box center [873, 96] width 7 height 14
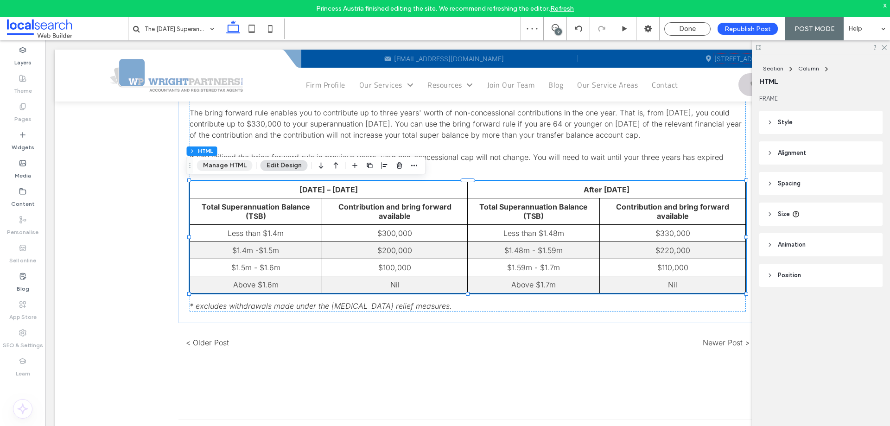
click at [227, 165] on button "Manage HTML" at bounding box center [225, 165] width 56 height 11
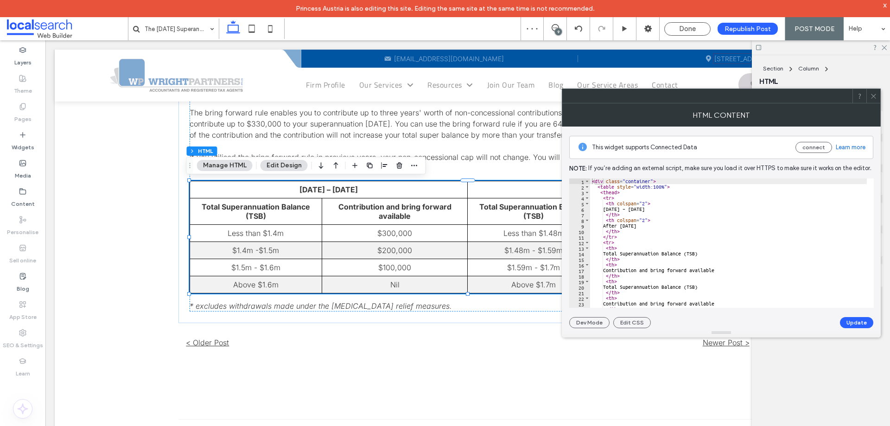
click at [879, 100] on div at bounding box center [873, 96] width 14 height 14
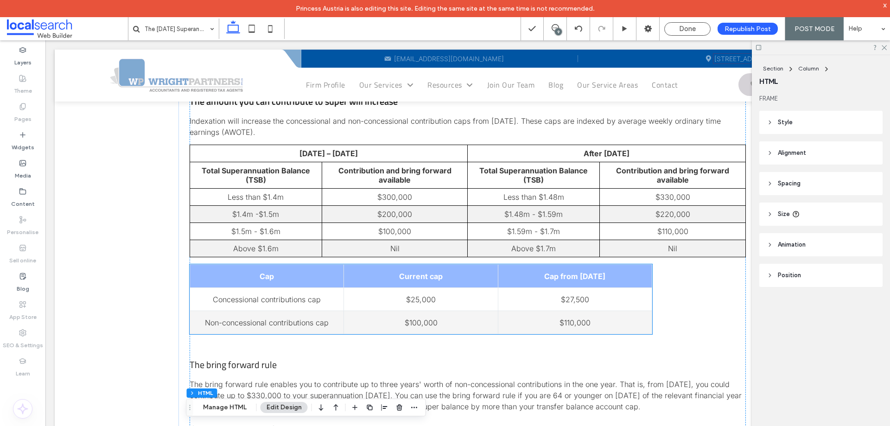
scroll to position [884, 0]
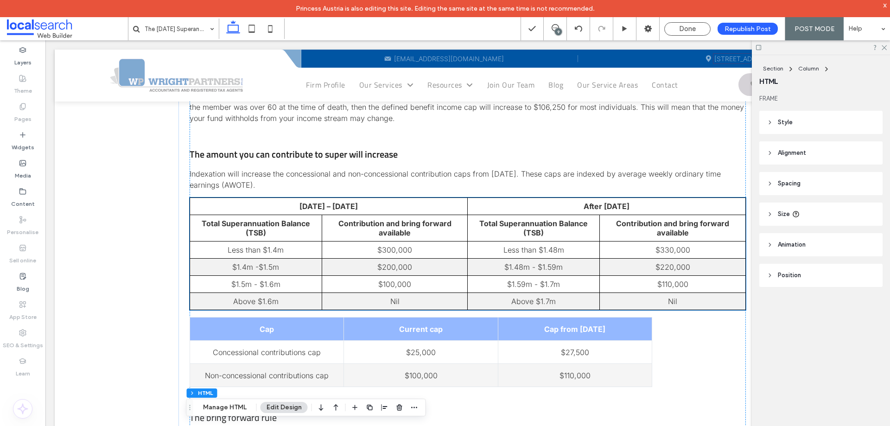
click at [374, 255] on td "$300,000" at bounding box center [395, 250] width 146 height 17
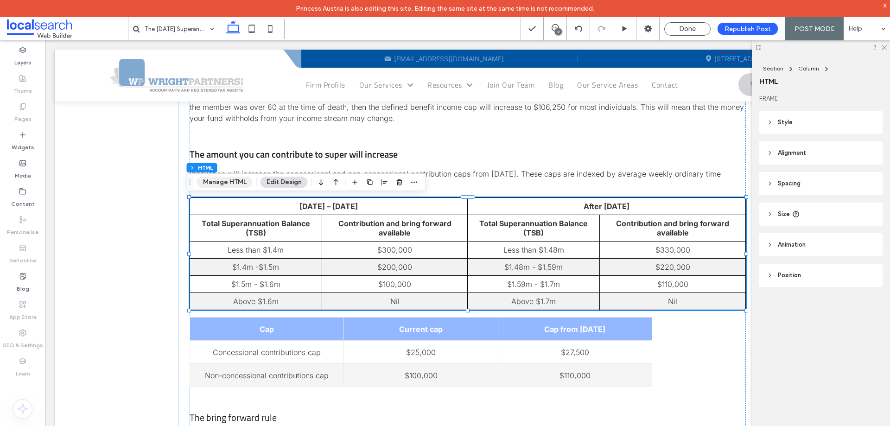
click at [230, 184] on button "Manage HTML" at bounding box center [225, 182] width 56 height 11
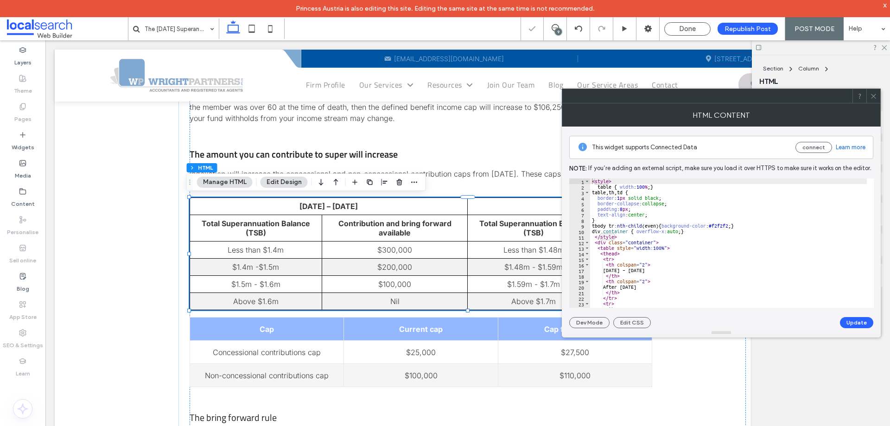
click at [610, 226] on div "< style > table { width : 100 % ; } table , th , td { border : 1 px solid black…" at bounding box center [728, 248] width 277 height 140
type textarea "**********"
click at [856, 322] on button "Update" at bounding box center [856, 322] width 33 height 11
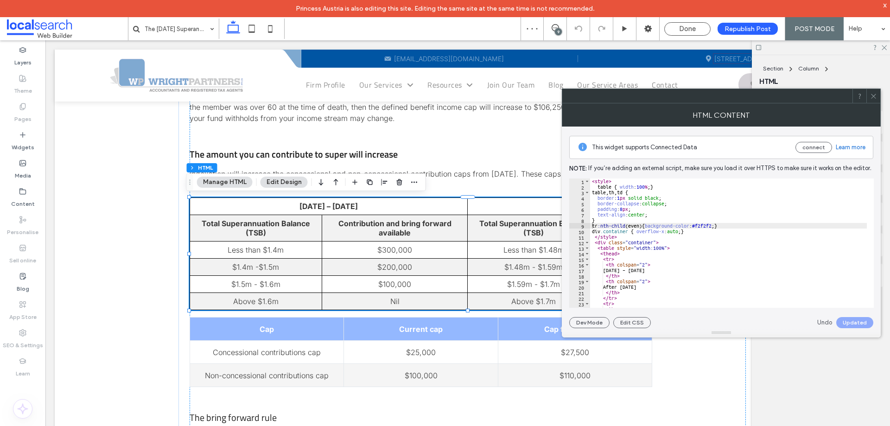
click at [874, 99] on icon at bounding box center [873, 96] width 7 height 7
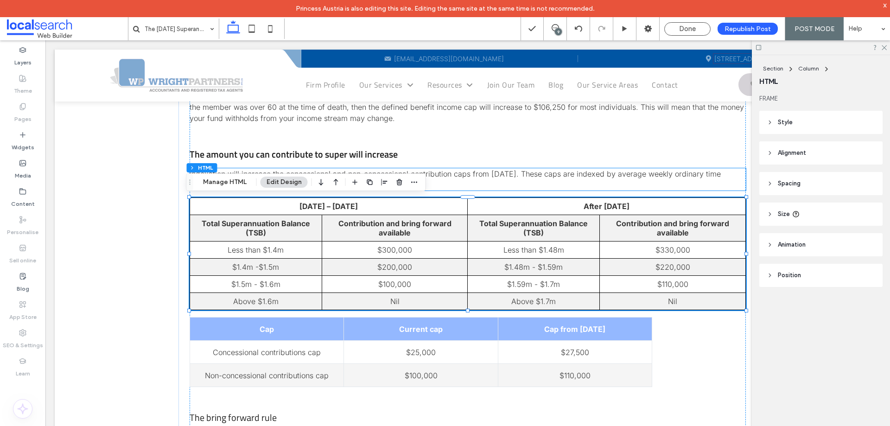
click at [231, 172] on span "Indexation will increase the concessional and non-concessional contribution cap…" at bounding box center [455, 179] width 531 height 20
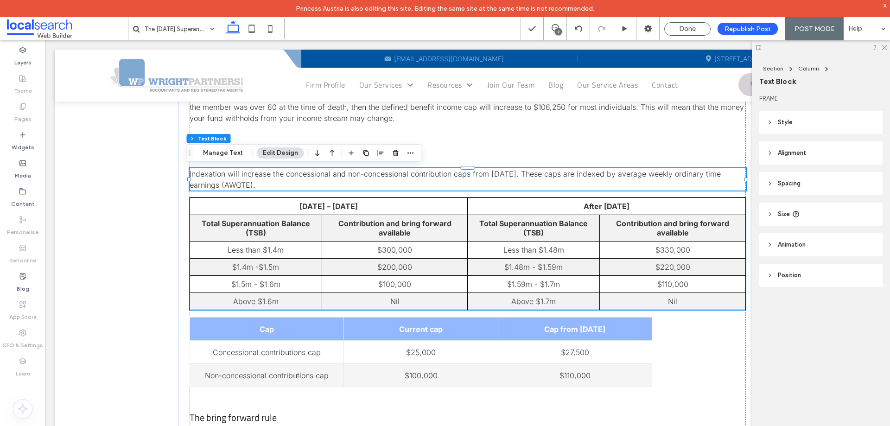
click at [261, 237] on th "Total Superannuation Balance (TSB)" at bounding box center [256, 228] width 132 height 26
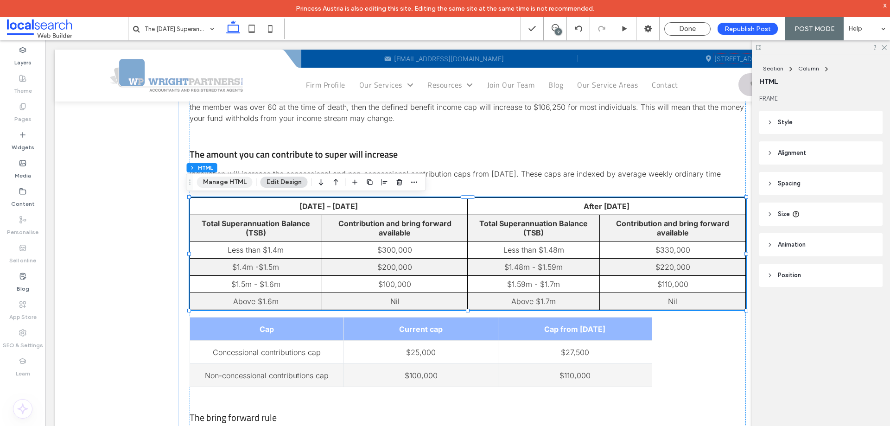
click at [235, 179] on button "Manage HTML" at bounding box center [225, 182] width 56 height 11
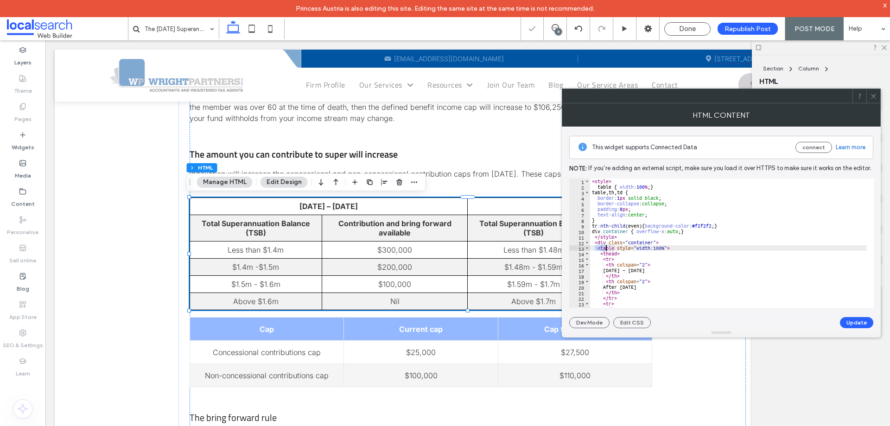
scroll to position [28, 0]
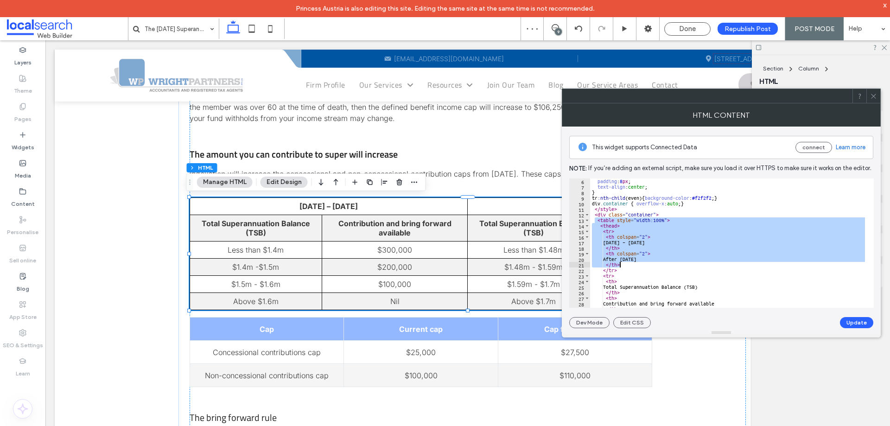
drag, startPoint x: 596, startPoint y: 245, endPoint x: 612, endPoint y: 245, distance: 16.2
click at [625, 261] on div "padding : 8 px ; text-align : center ; } tr :nth-child ( even ) { background-co…" at bounding box center [728, 248] width 277 height 140
click at [601, 211] on div "padding : 8 px ; text-align : center ; } tr :nth-child ( even ) { background-co…" at bounding box center [728, 248] width 277 height 140
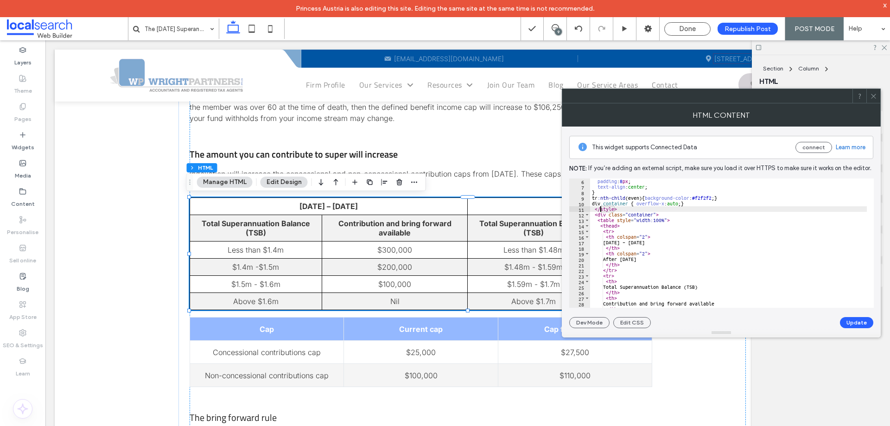
click at [606, 223] on div "padding : 8 px ; text-align : center ; } tr :nth-child ( even ) { background-co…" at bounding box center [728, 248] width 277 height 140
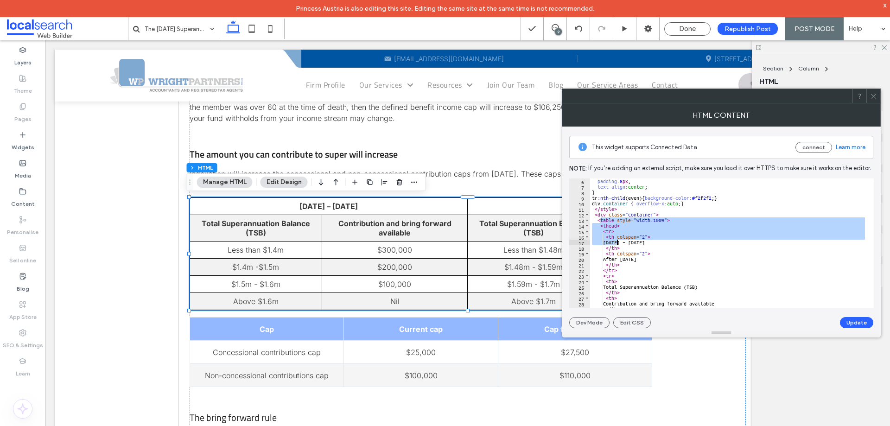
drag, startPoint x: 599, startPoint y: 219, endPoint x: 617, endPoint y: 243, distance: 29.8
click at [617, 243] on div "padding : 8 px ; text-align : center ; } tr :nth-child ( even ) { background-co…" at bounding box center [728, 248] width 277 height 140
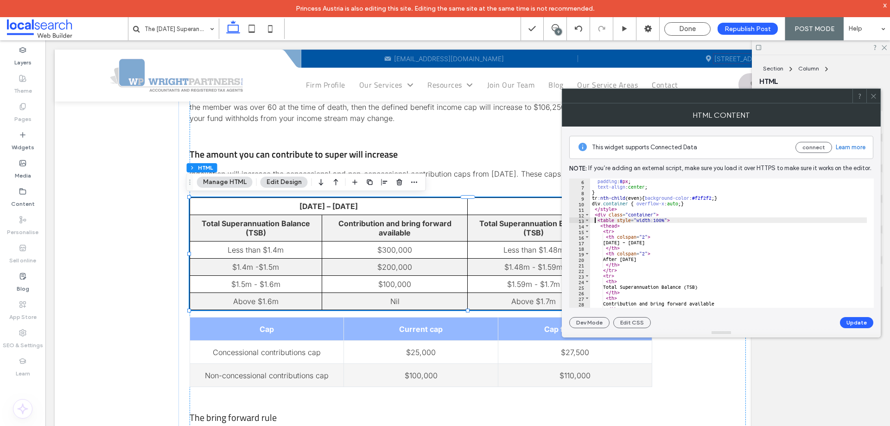
click at [595, 219] on div "padding : 8 px ; text-align : center ; } tr :nth-child ( even ) { background-co…" at bounding box center [728, 248] width 277 height 140
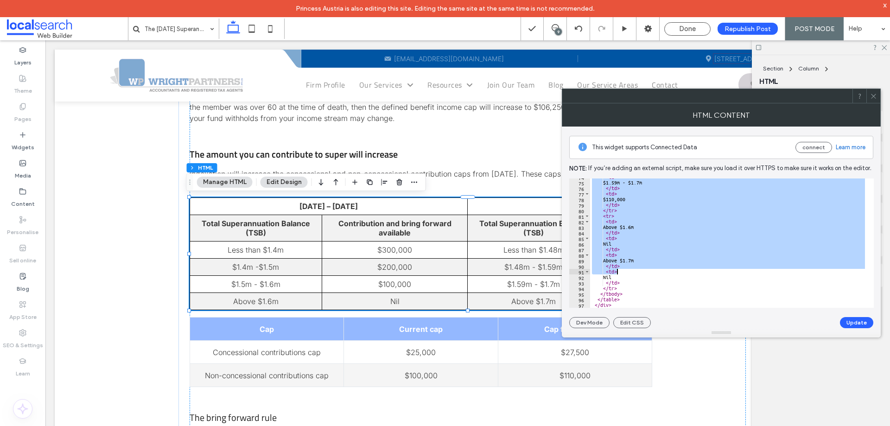
scroll to position [410, 0]
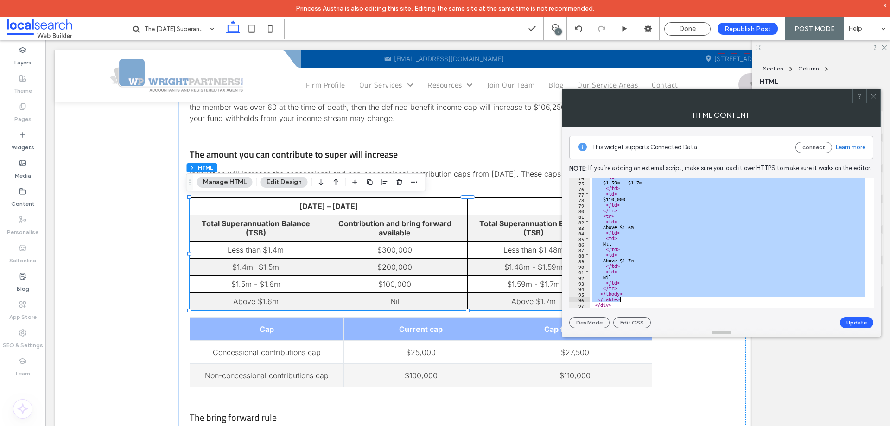
drag, startPoint x: 598, startPoint y: 220, endPoint x: 640, endPoint y: 297, distance: 88.0
click at [640, 297] on div "< td > $1.59m - $1.7m </ td > < td > $110,000 </ td > </ tr > < tr > < td > Abo…" at bounding box center [728, 244] width 277 height 140
paste textarea "Cursor at row 96"
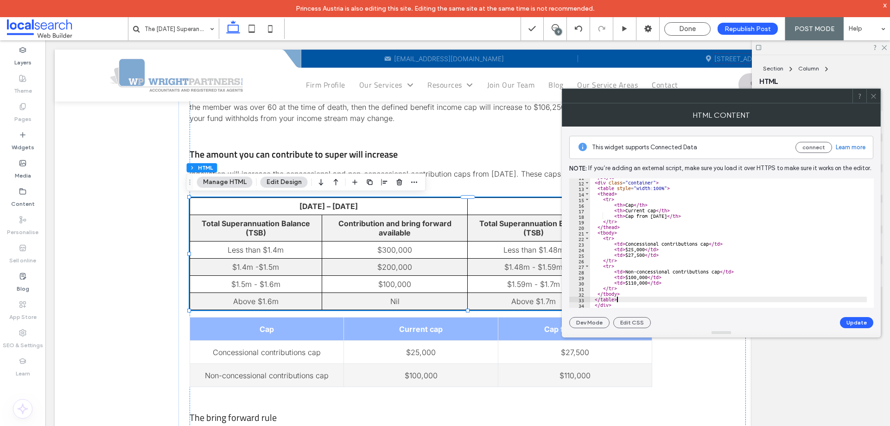
scroll to position [60, 0]
click at [852, 320] on button "Update" at bounding box center [856, 322] width 33 height 11
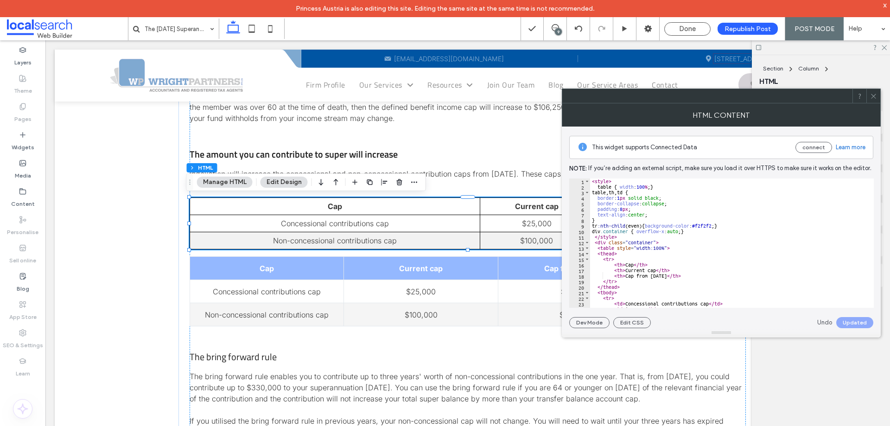
scroll to position [0, 0]
click at [637, 225] on div "< style > table { width : 100 % ; } table , th , td { border : 1 px solid black…" at bounding box center [728, 248] width 277 height 140
type textarea "**********"
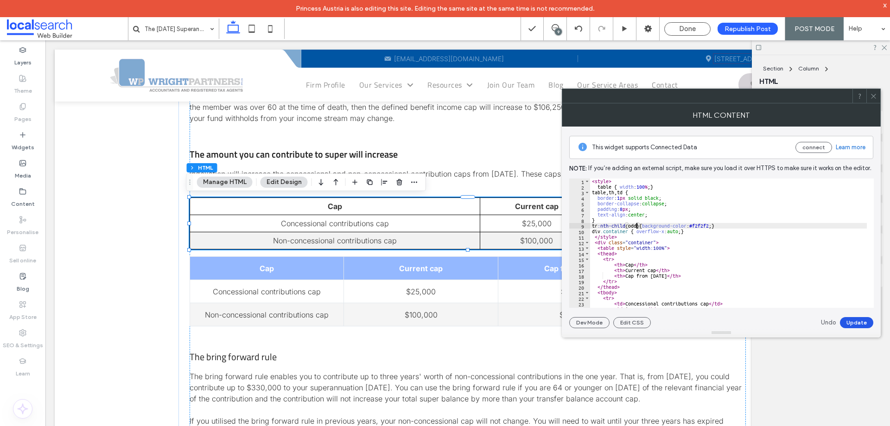
click at [859, 319] on button "Update" at bounding box center [856, 322] width 33 height 11
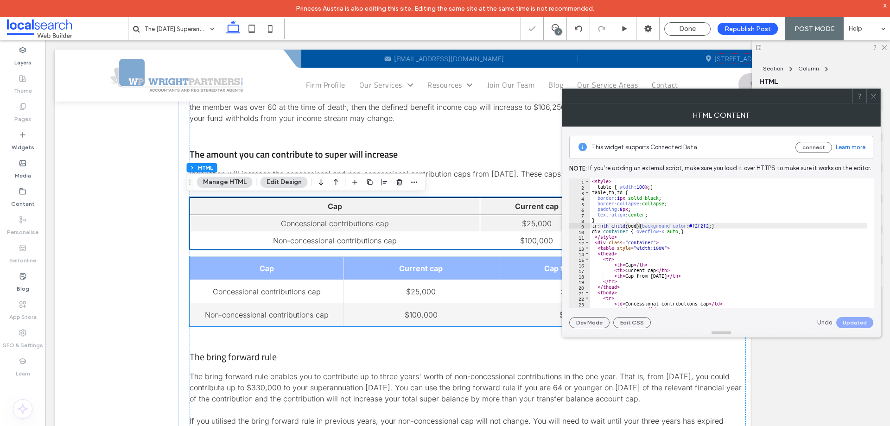
scroll to position [1115, 0]
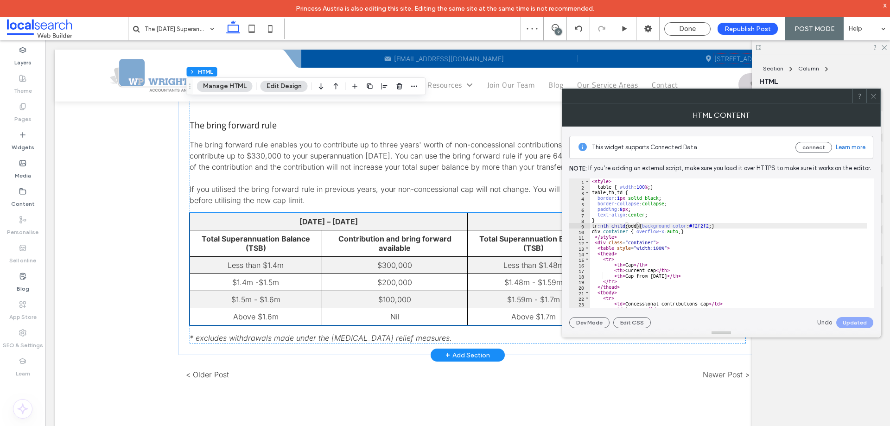
click at [389, 258] on td "$300,000" at bounding box center [395, 265] width 146 height 17
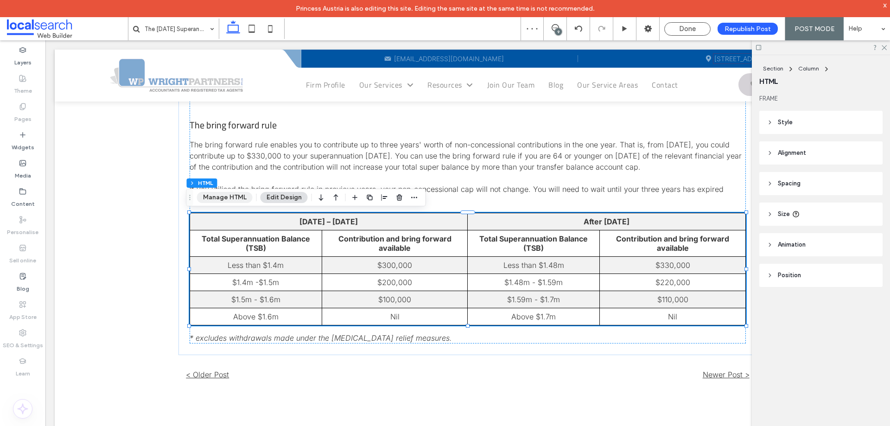
click at [237, 197] on button "Manage HTML" at bounding box center [225, 197] width 56 height 11
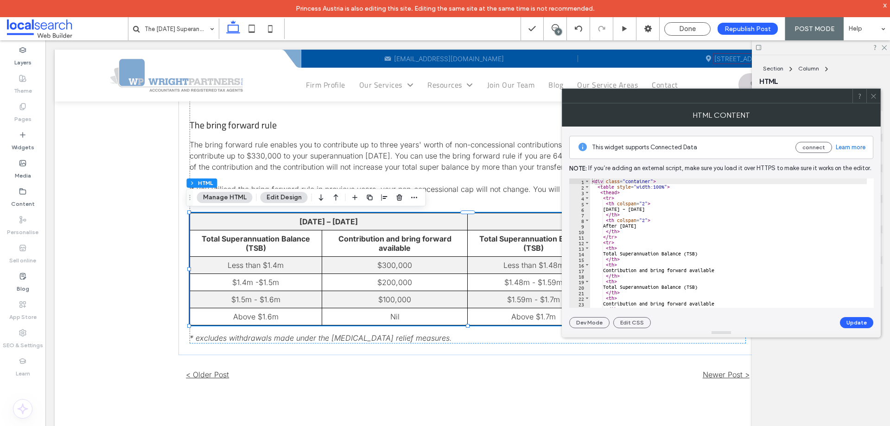
click at [666, 186] on div "< div class = "container" > < table style = "width:100%" > < thead > < tr > < t…" at bounding box center [728, 248] width 277 height 140
drag, startPoint x: 667, startPoint y: 186, endPoint x: 617, endPoint y: 188, distance: 49.6
click at [617, 188] on div "< div class = "container" > < table style = "width:100%" > < thead > < tr > < t…" at bounding box center [728, 248] width 277 height 140
type textarea "*******"
click at [854, 319] on button "Update" at bounding box center [856, 322] width 33 height 11
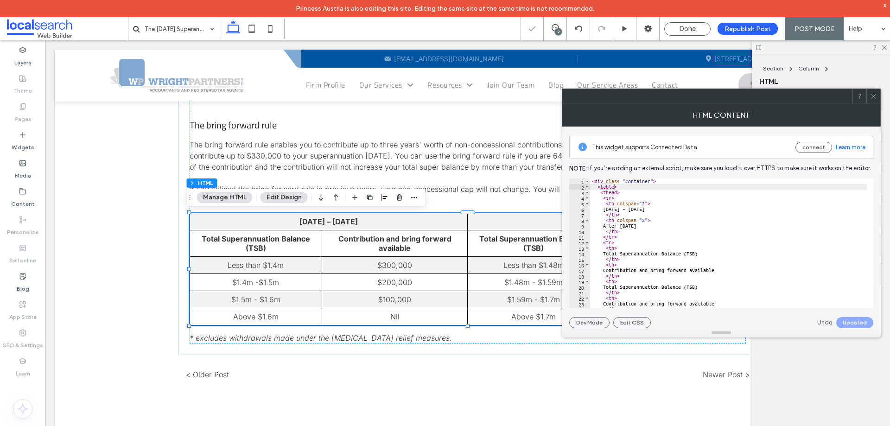
click at [871, 102] on span at bounding box center [873, 96] width 7 height 14
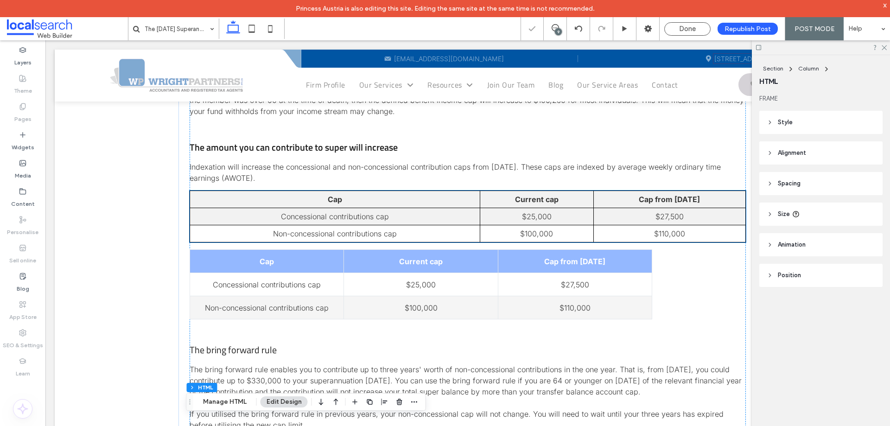
scroll to position [837, 0]
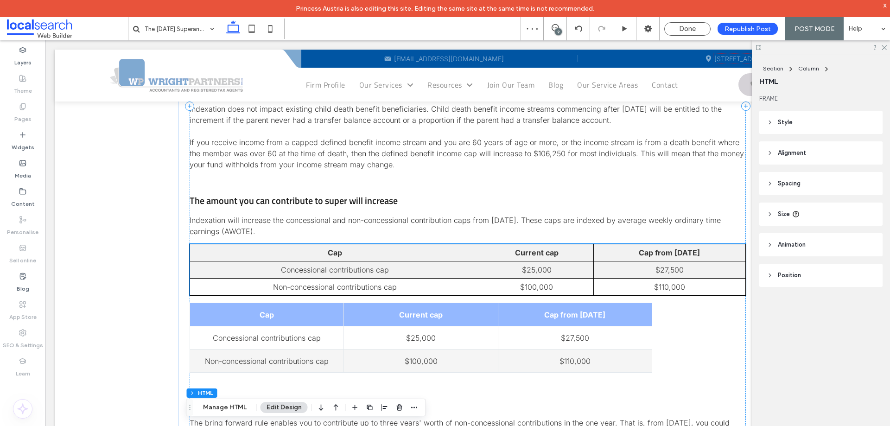
click at [438, 284] on td "Non-concessional contributions cap" at bounding box center [335, 287] width 290 height 17
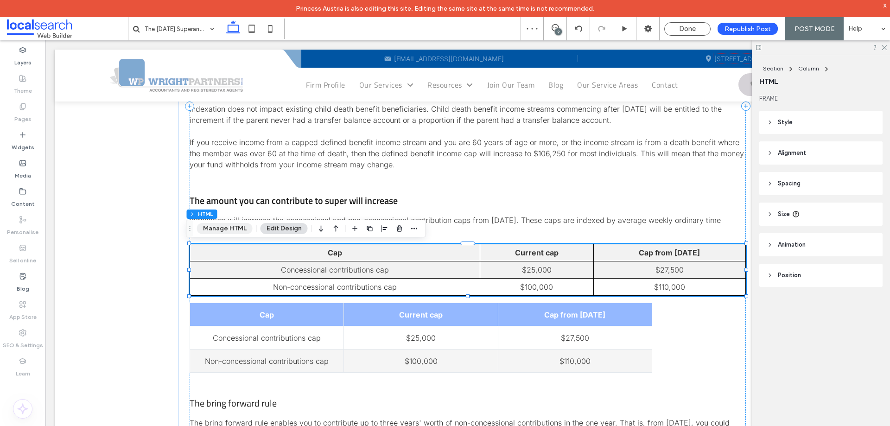
click at [242, 229] on button "Manage HTML" at bounding box center [225, 228] width 56 height 11
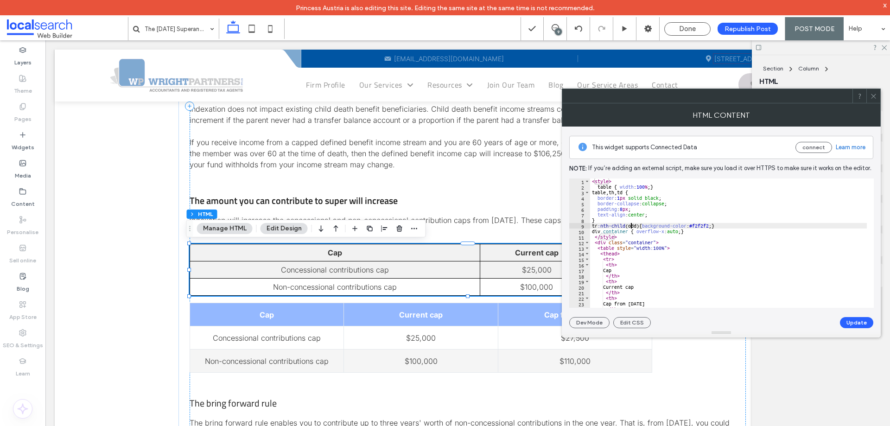
click at [631, 227] on div "< style > table { width : 100 % ; } table , th , td { border : 1 px solid black…" at bounding box center [728, 248] width 277 height 140
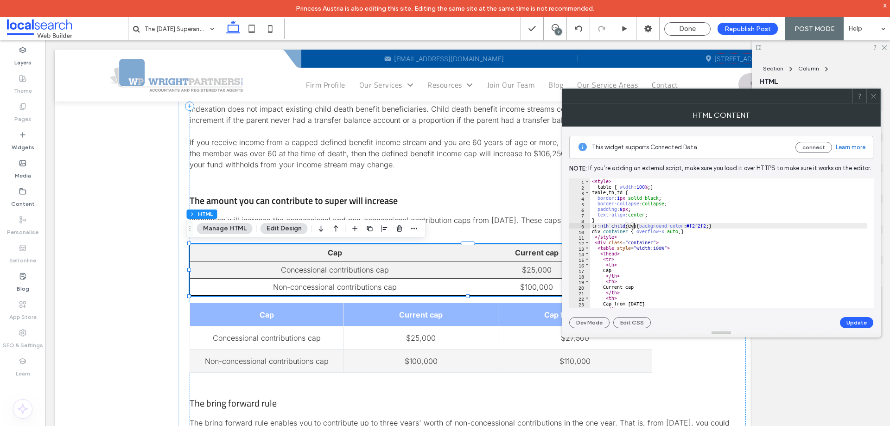
scroll to position [0, 4]
click at [851, 323] on button "Update" at bounding box center [856, 322] width 33 height 11
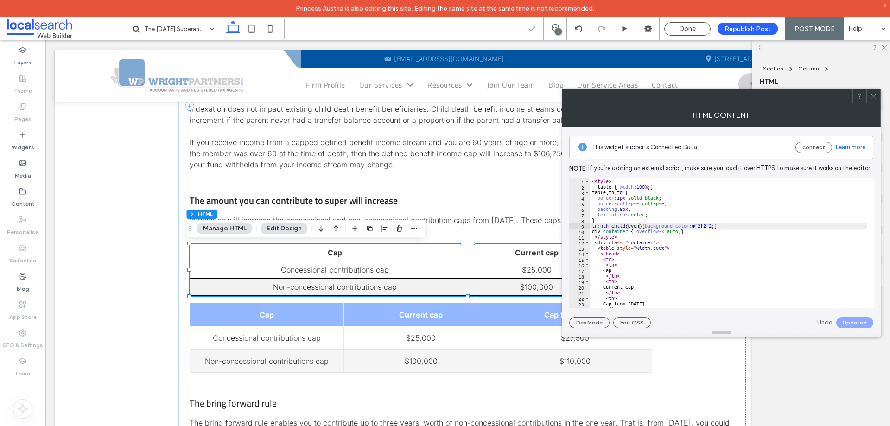
click at [592, 226] on div "< style > table { width : 100 % ; } table , th , td { border : 1 px solid black…" at bounding box center [728, 248] width 277 height 140
click at [843, 317] on div "Undo Update" at bounding box center [847, 322] width 52 height 11
click at [847, 318] on button "Update" at bounding box center [856, 322] width 33 height 11
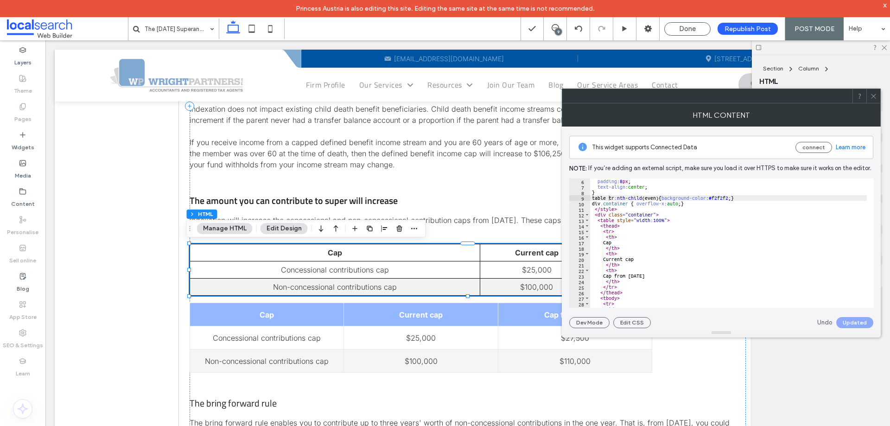
scroll to position [56, 0]
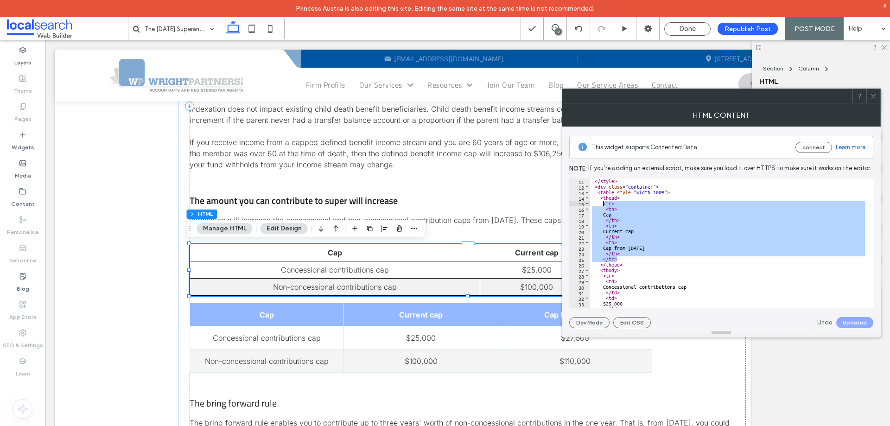
drag, startPoint x: 622, startPoint y: 261, endPoint x: 603, endPoint y: 204, distance: 60.1
click at [603, 204] on div "</ style > < div class = "container" > < table style = "width:100%" > < thead >…" at bounding box center [728, 248] width 277 height 140
type textarea "**** *********"
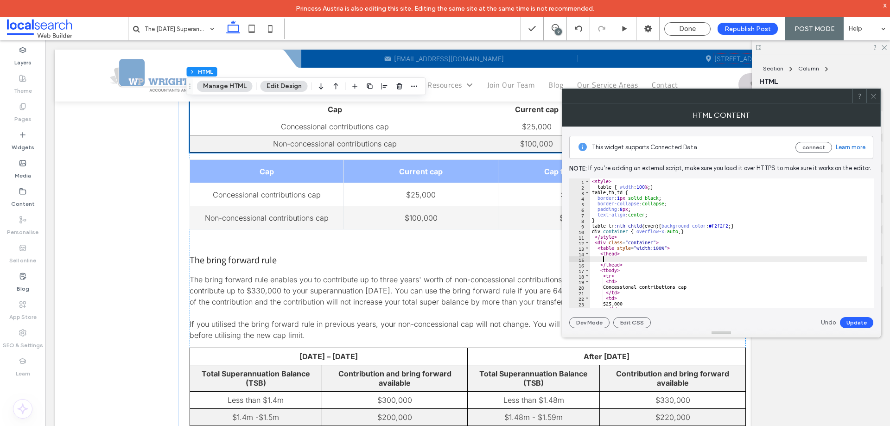
scroll to position [976, 0]
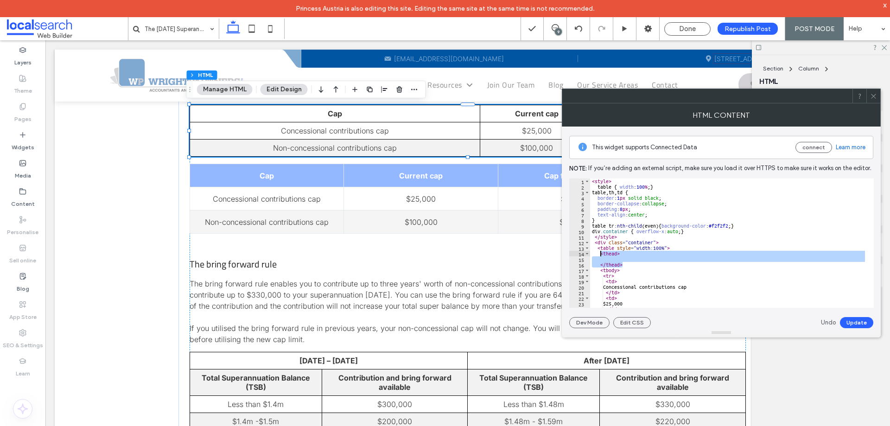
drag, startPoint x: 626, startPoint y: 262, endPoint x: 600, endPoint y: 251, distance: 28.1
click at [600, 251] on div "< style > table { width : 100 % ; } table , th , td { border : 1 px solid black…" at bounding box center [728, 248] width 277 height 140
paste textarea "Cursor at row 14"
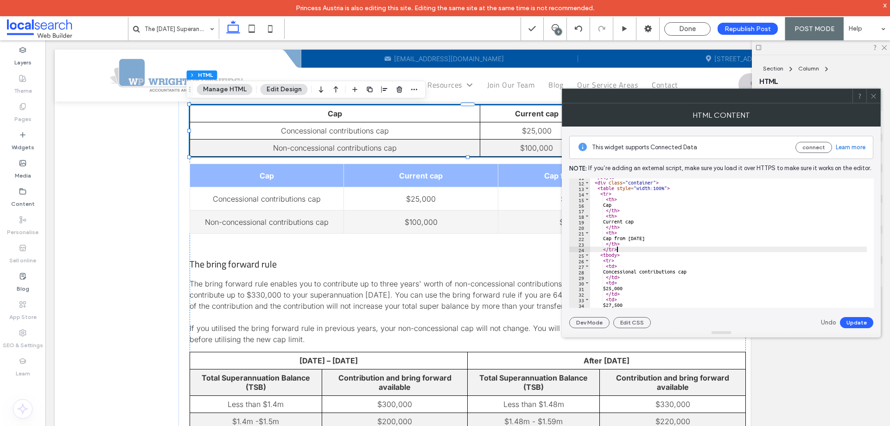
scroll to position [115, 0]
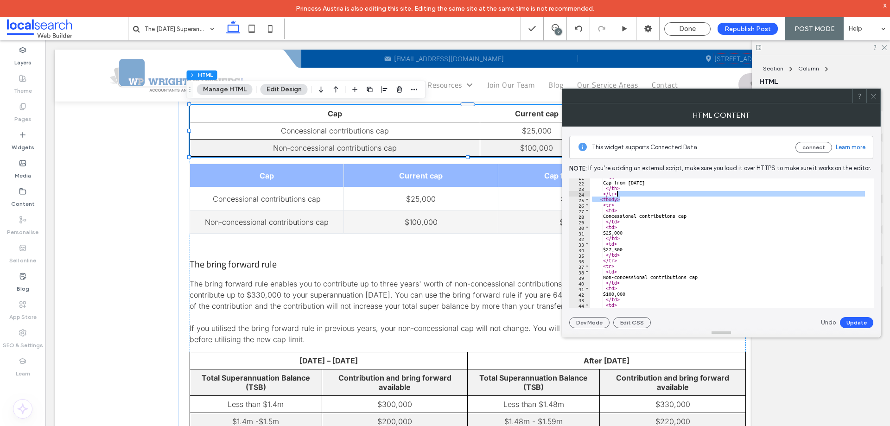
drag, startPoint x: 622, startPoint y: 200, endPoint x: 624, endPoint y: 196, distance: 5.0
click at [624, 196] on div "< th > Cap from [DATE] </ th > </ tr > < tbody > < tr > < td > Concessional con…" at bounding box center [728, 244] width 277 height 140
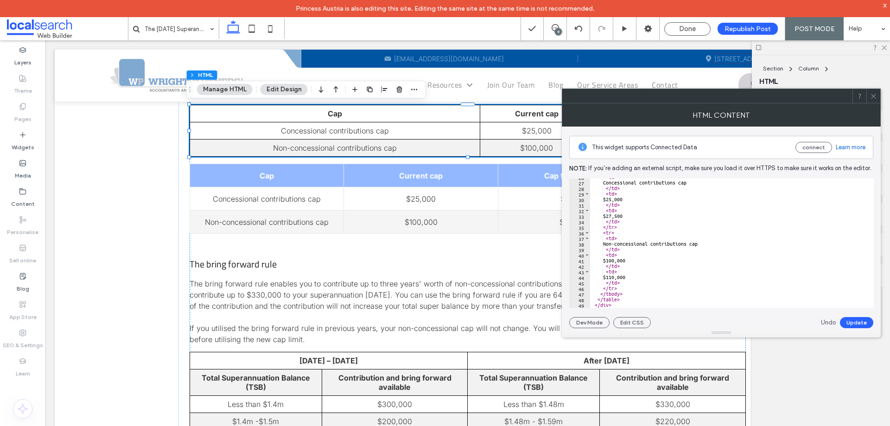
scroll to position [143, 0]
drag, startPoint x: 633, startPoint y: 296, endPoint x: 633, endPoint y: 291, distance: 5.1
click at [633, 291] on div "< td > Concessional contributions cap </ td > < td > $25,000 </ td > < td > $27…" at bounding box center [728, 244] width 277 height 140
type textarea "*****"
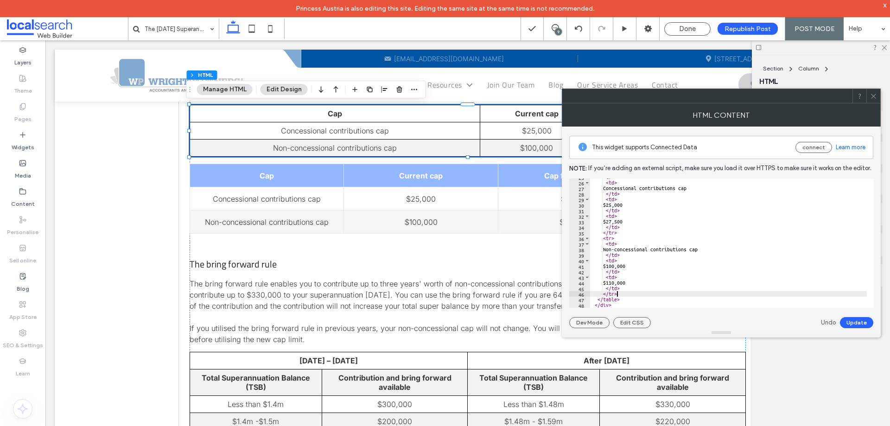
click at [853, 319] on button "Update" at bounding box center [856, 322] width 33 height 11
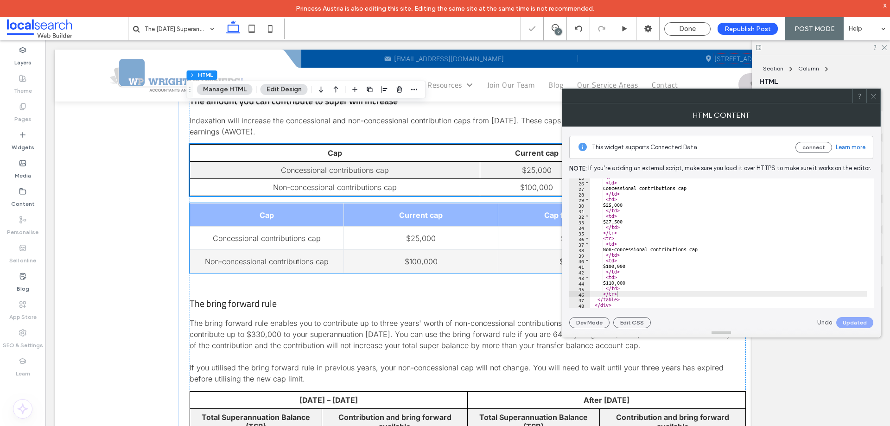
scroll to position [884, 0]
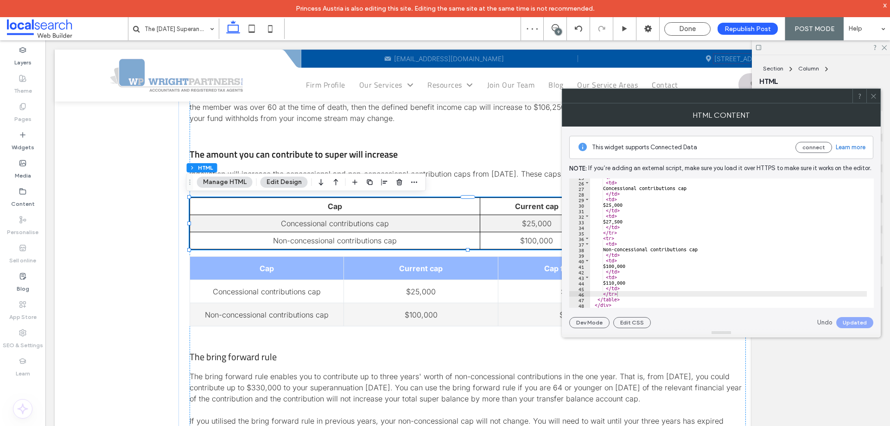
click at [874, 97] on icon at bounding box center [873, 96] width 7 height 7
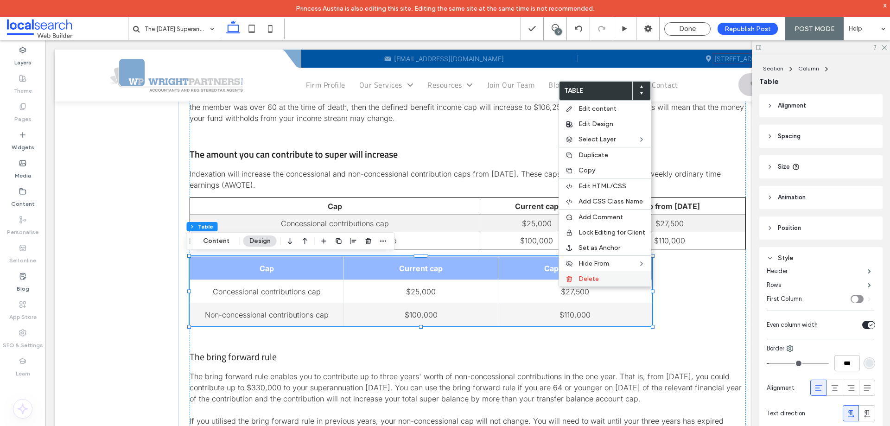
click at [591, 282] on span "Delete" at bounding box center [589, 279] width 20 height 8
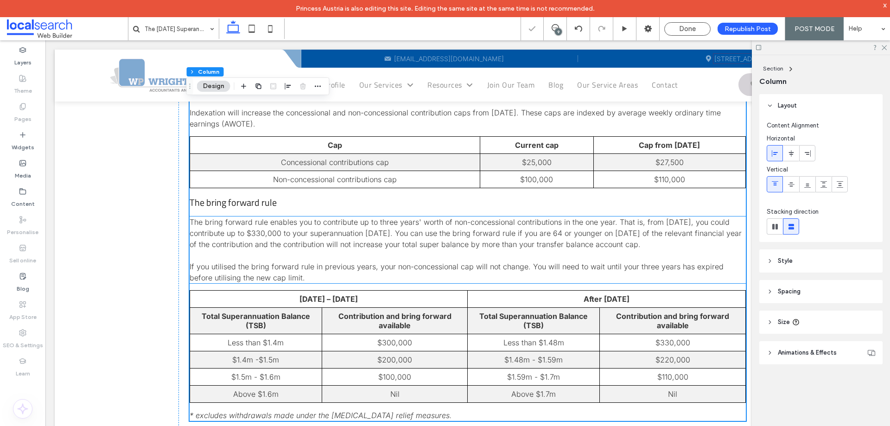
scroll to position [1023, 0]
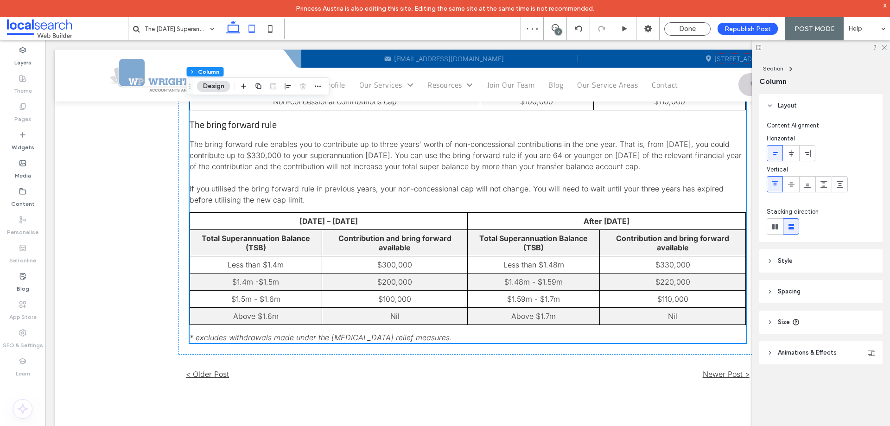
click at [249, 30] on icon at bounding box center [251, 28] width 19 height 19
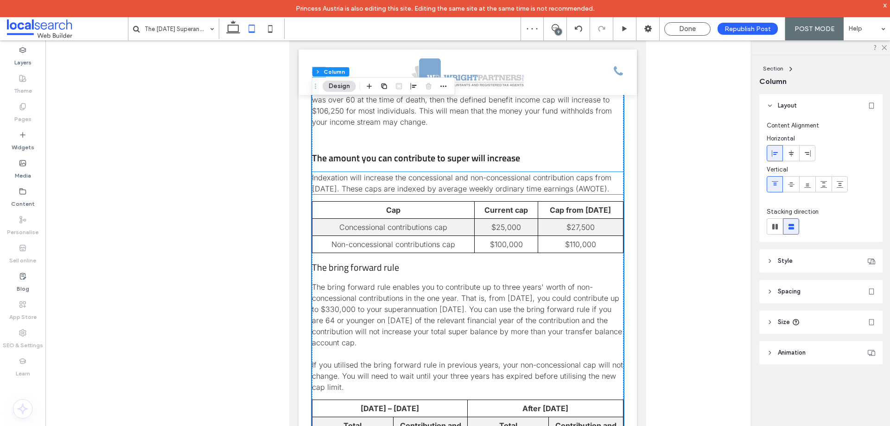
scroll to position [1004, 0]
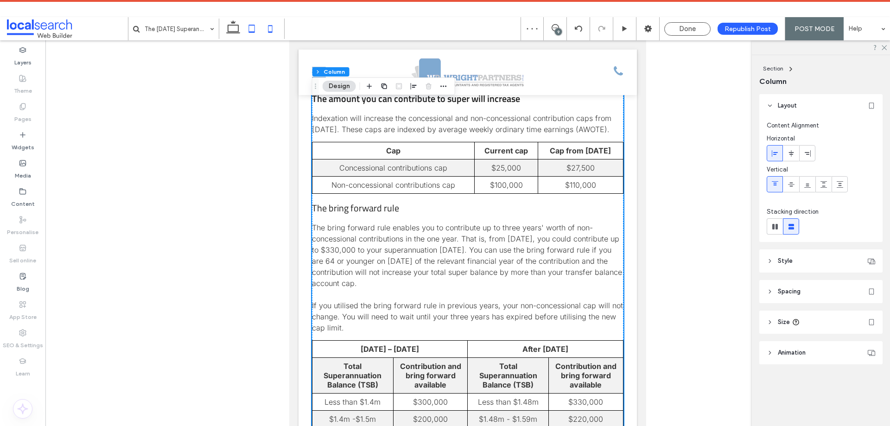
click at [268, 30] on use at bounding box center [270, 28] width 4 height 7
type input "**"
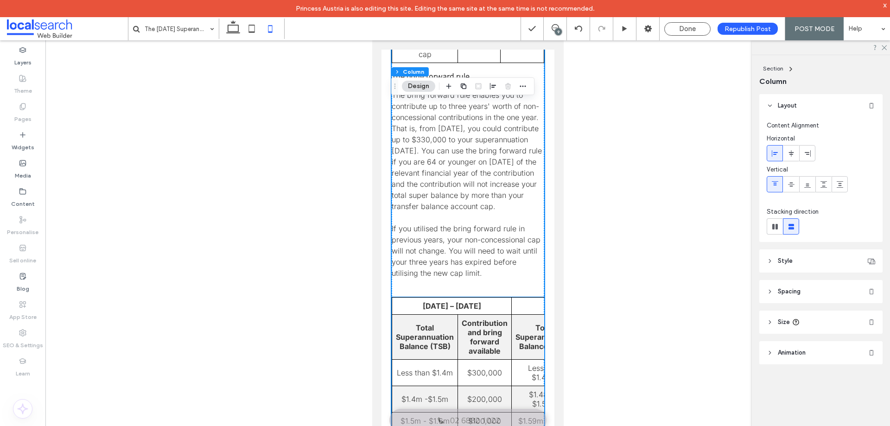
scroll to position [1698, 0]
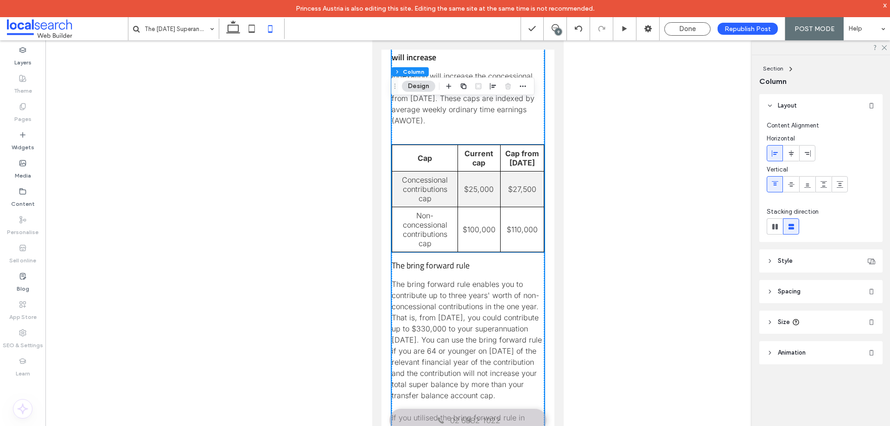
click at [477, 207] on td "$25,000" at bounding box center [479, 190] width 43 height 36
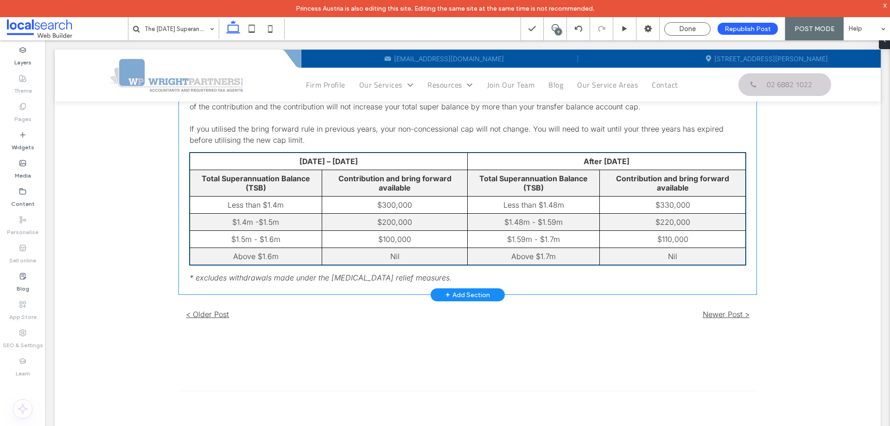
scroll to position [973, 0]
